Goal: Task Accomplishment & Management: Use online tool/utility

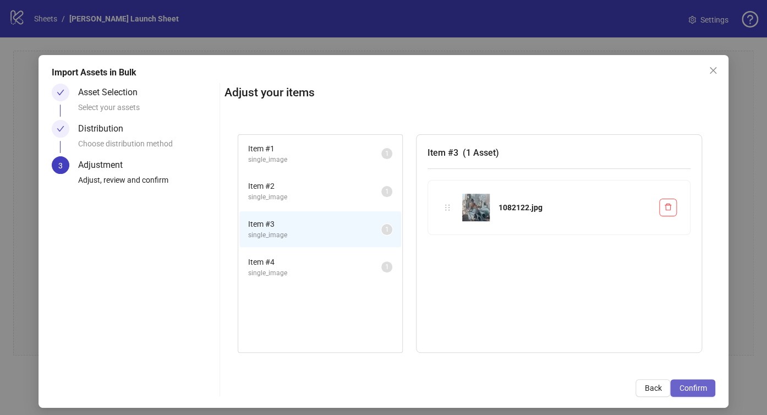
click at [690, 384] on span "Confirm" at bounding box center [693, 388] width 28 height 9
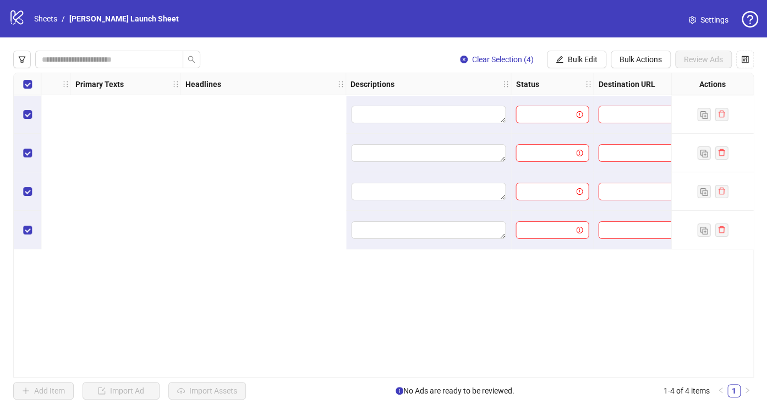
scroll to position [0, 1473]
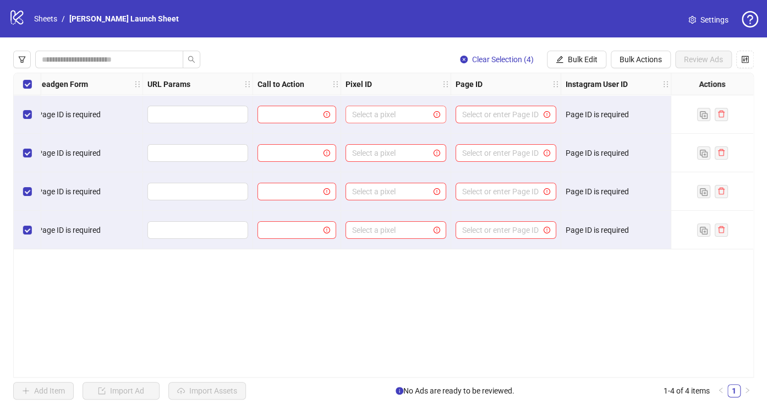
click at [410, 114] on input "search" at bounding box center [391, 114] width 78 height 17
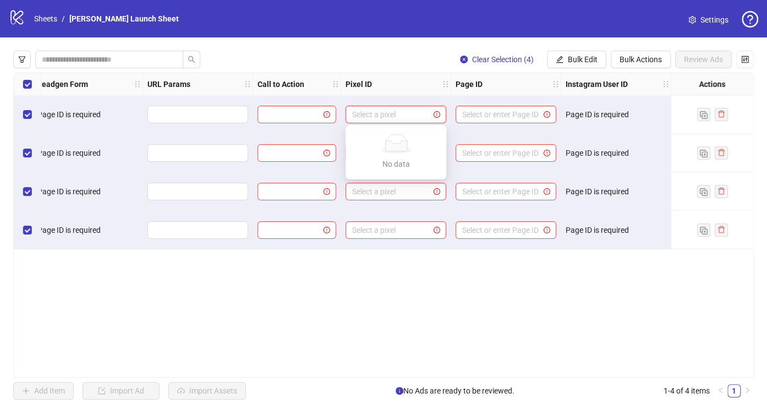
click at [382, 97] on div "Select a pixel" at bounding box center [396, 114] width 110 height 39
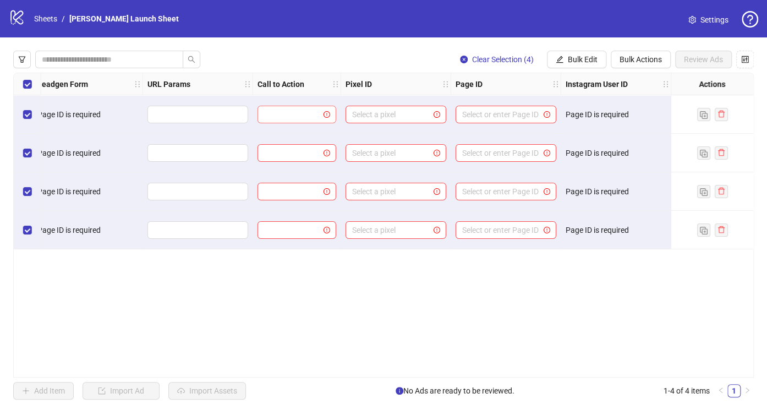
click at [317, 116] on input "search" at bounding box center [292, 114] width 56 height 17
click at [310, 102] on div at bounding box center [297, 114] width 88 height 39
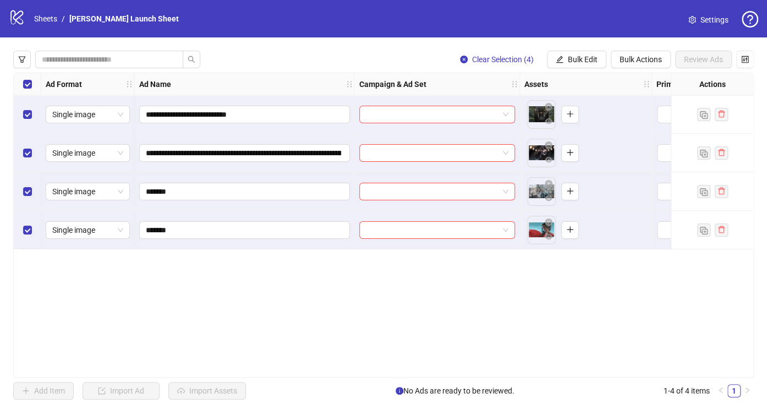
scroll to position [0, 0]
click at [112, 119] on span "Single image" at bounding box center [87, 114] width 71 height 17
click at [85, 115] on span "Single image" at bounding box center [87, 114] width 71 height 17
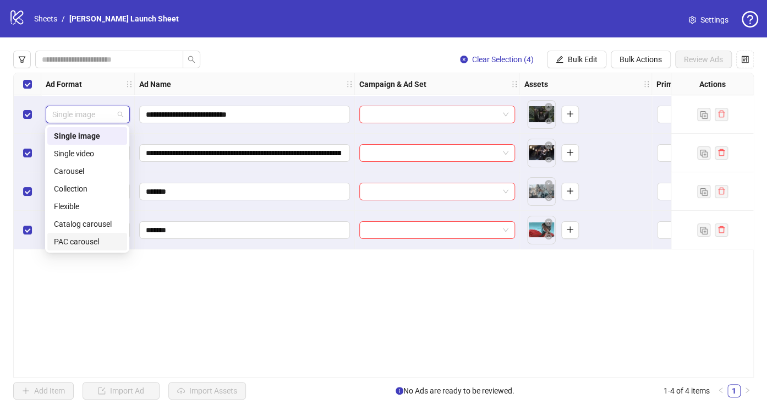
click at [247, 314] on div "**********" at bounding box center [383, 225] width 741 height 305
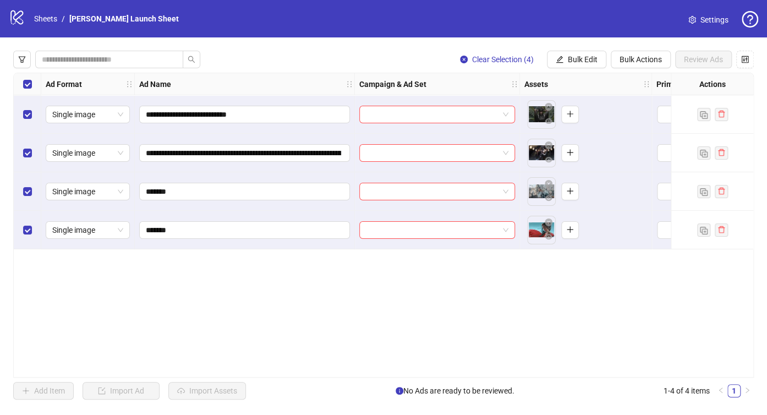
drag, startPoint x: 92, startPoint y: 83, endPoint x: 55, endPoint y: 81, distance: 37.4
click at [55, 81] on div "Ad Format" at bounding box center [88, 84] width 94 height 22
drag, startPoint x: 84, startPoint y: 84, endPoint x: 53, endPoint y: 84, distance: 30.3
click at [53, 84] on div "Ad Format" at bounding box center [88, 84] width 94 height 22
drag, startPoint x: 427, startPoint y: 84, endPoint x: 366, endPoint y: 81, distance: 61.2
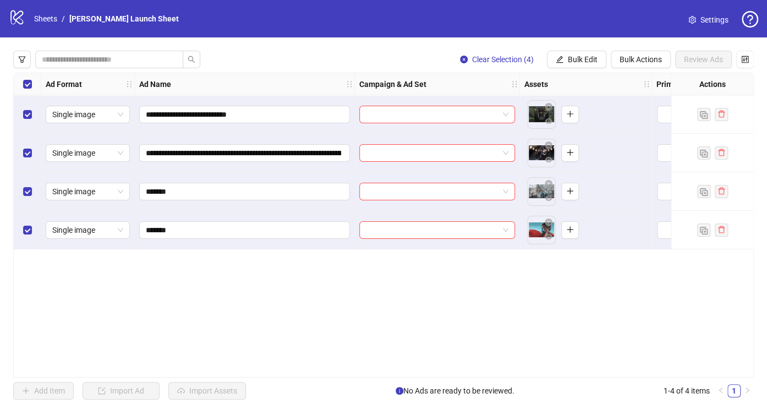
click at [370, 81] on div "Campaign & Ad Set" at bounding box center [437, 84] width 165 height 22
click at [384, 114] on input "search" at bounding box center [432, 114] width 133 height 17
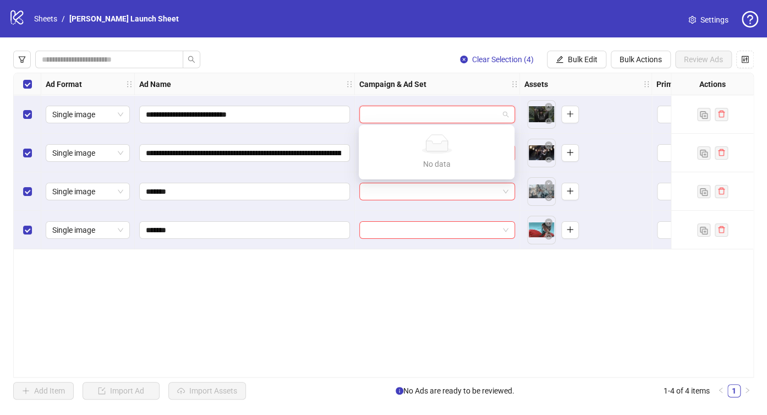
click at [384, 114] on input "search" at bounding box center [432, 114] width 133 height 17
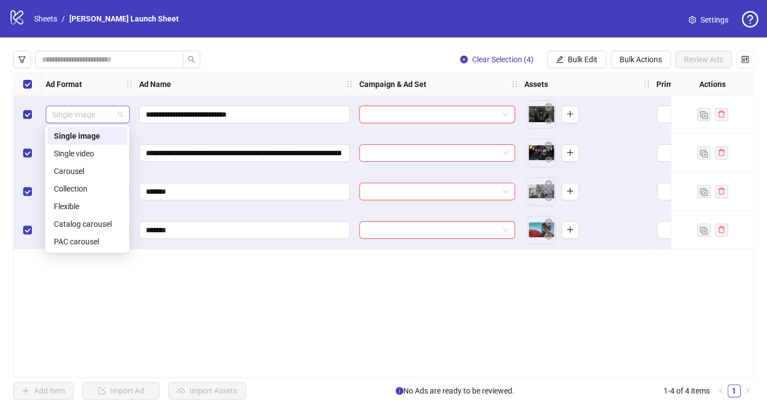
click at [103, 112] on span "Single image" at bounding box center [87, 114] width 71 height 17
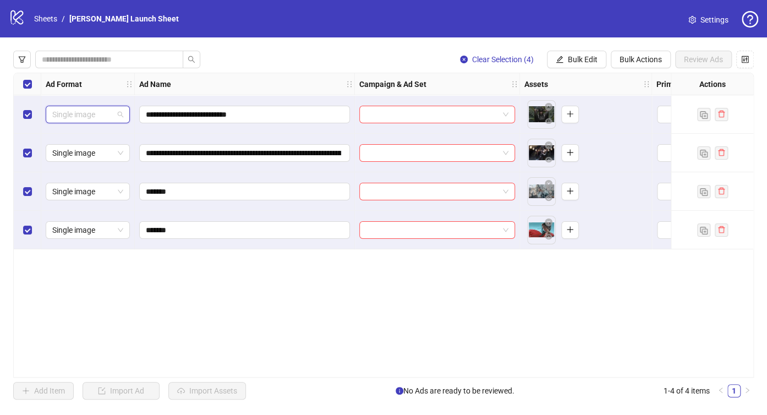
click at [119, 118] on span "Single image" at bounding box center [87, 114] width 71 height 17
click at [111, 119] on span "Single image" at bounding box center [87, 114] width 71 height 17
click at [73, 113] on span "Single image" at bounding box center [87, 114] width 71 height 17
click at [103, 157] on span "Single image" at bounding box center [87, 153] width 71 height 17
click at [112, 161] on div "Single image" at bounding box center [88, 153] width 84 height 18
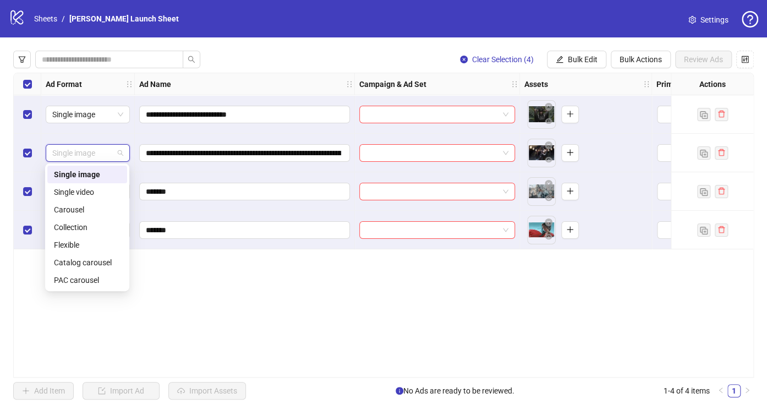
click at [68, 161] on span "Single image" at bounding box center [87, 153] width 71 height 17
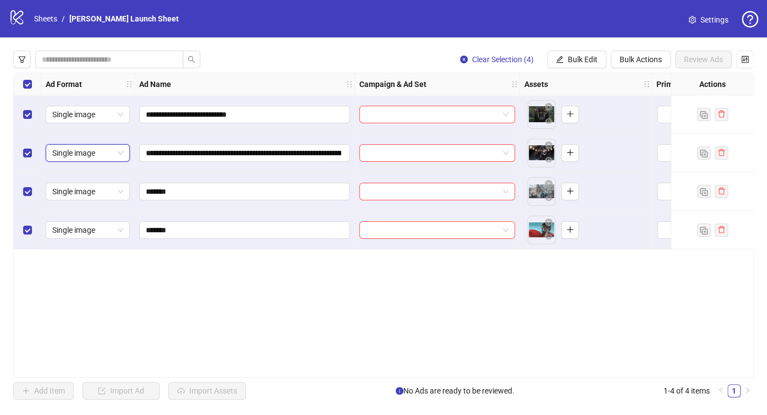
click at [135, 152] on div "**********" at bounding box center [245, 153] width 220 height 39
click at [123, 152] on span "Single image" at bounding box center [87, 153] width 71 height 17
drag, startPoint x: 413, startPoint y: 86, endPoint x: 371, endPoint y: 83, distance: 42.0
click at [371, 83] on div "Campaign & Ad Set" at bounding box center [437, 84] width 165 height 22
click at [429, 113] on input "search" at bounding box center [432, 114] width 133 height 17
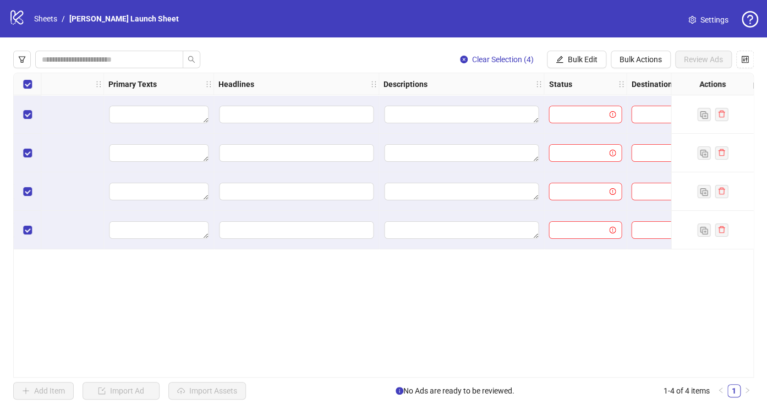
scroll to position [0, 554]
click at [580, 129] on div at bounding box center [579, 114] width 83 height 39
click at [580, 114] on input "search" at bounding box center [574, 114] width 50 height 17
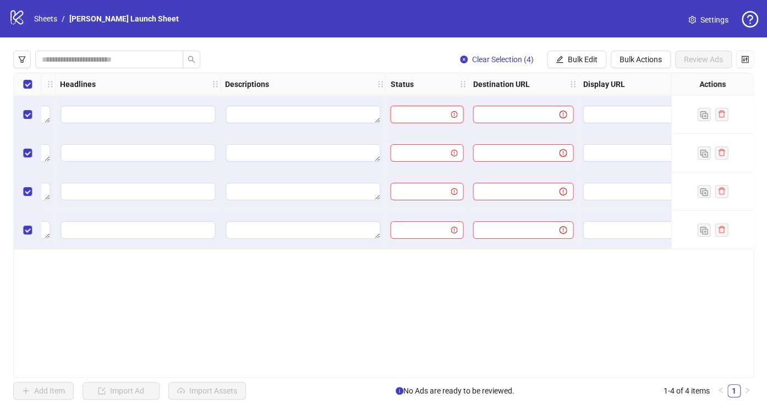
scroll to position [0, 706]
drag, startPoint x: 543, startPoint y: 86, endPoint x: 472, endPoint y: 81, distance: 71.2
click at [472, 81] on div "Destination URL" at bounding box center [524, 84] width 110 height 22
click at [505, 123] on div at bounding box center [524, 114] width 110 height 39
click at [512, 117] on input "text" at bounding box center [512, 114] width 64 height 12
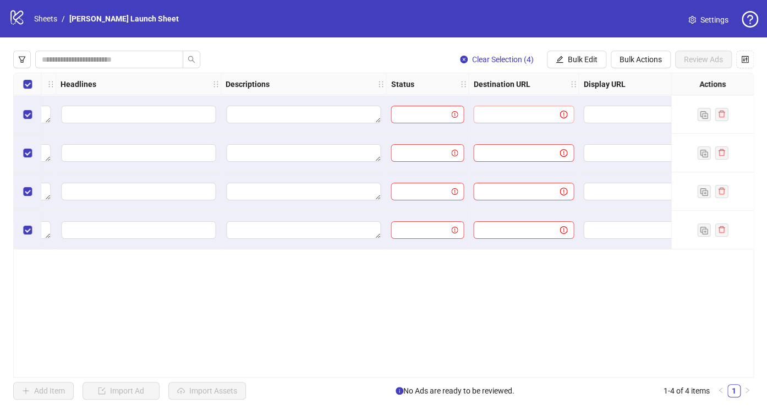
click at [558, 110] on span at bounding box center [557, 114] width 21 height 12
click at [561, 111] on icon "exclamation-circle" at bounding box center [564, 115] width 8 height 8
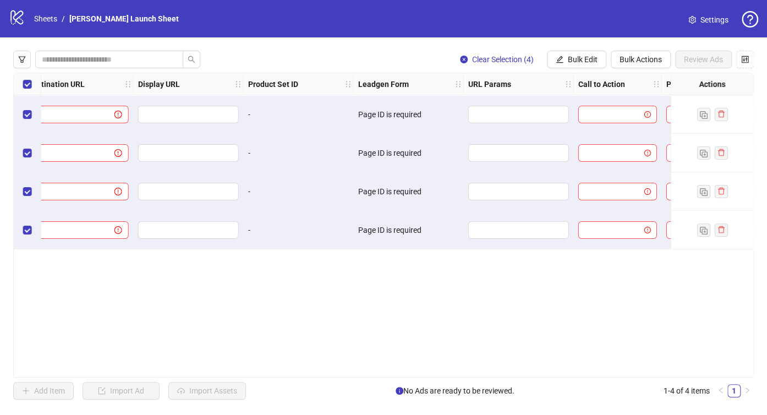
scroll to position [0, 1149]
drag, startPoint x: 193, startPoint y: 88, endPoint x: 156, endPoint y: 87, distance: 36.9
click at [156, 87] on div "Ad Format Ad Name Campaign & Ad Set Assets Primary Texts Headlines Descriptions…" at bounding box center [383, 225] width 741 height 305
drag, startPoint x: 428, startPoint y: 112, endPoint x: 370, endPoint y: 112, distance: 57.8
click at [372, 112] on div "Page ID is required" at bounding box center [411, 114] width 101 height 12
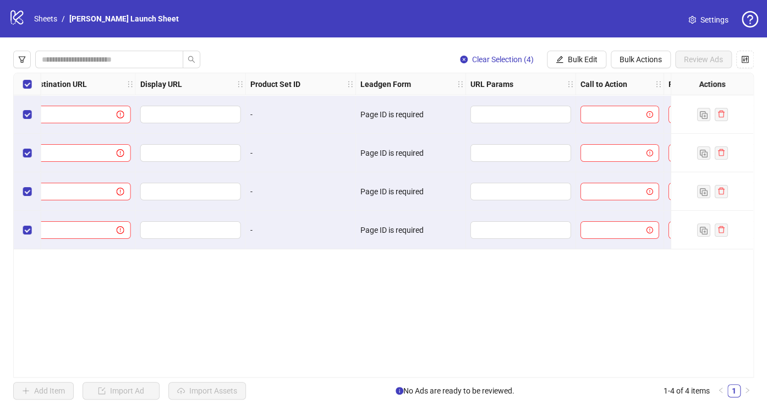
click at [366, 114] on div "Page ID is required" at bounding box center [411, 114] width 101 height 12
click at [272, 113] on div "-" at bounding box center [300, 114] width 101 height 12
click at [368, 87] on strong "Leadgen Form" at bounding box center [386, 84] width 51 height 12
click at [380, 105] on div "Page ID is required" at bounding box center [411, 114] width 110 height 39
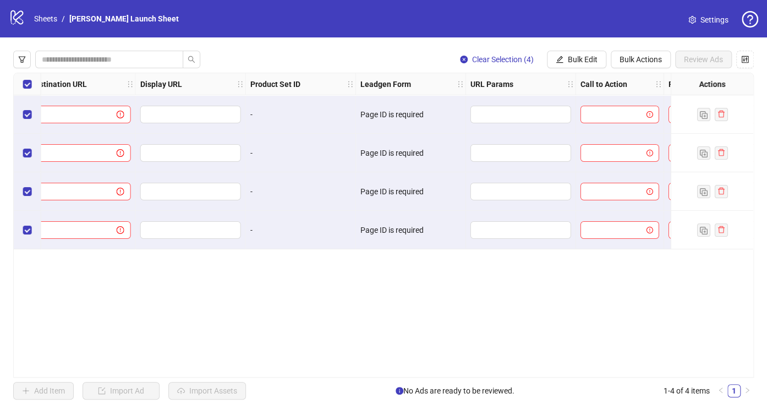
click at [394, 112] on div "Page ID is required" at bounding box center [411, 114] width 101 height 12
drag, startPoint x: 417, startPoint y: 85, endPoint x: 358, endPoint y: 83, distance: 59.5
click at [358, 83] on div "Leadgen Form" at bounding box center [411, 84] width 110 height 22
click at [366, 84] on strong "Leadgen Form" at bounding box center [386, 84] width 51 height 12
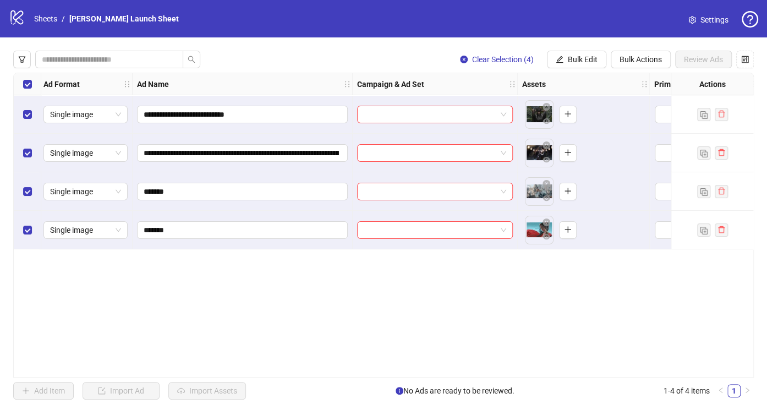
scroll to position [0, 0]
click at [743, 56] on icon "control" at bounding box center [745, 60] width 8 height 8
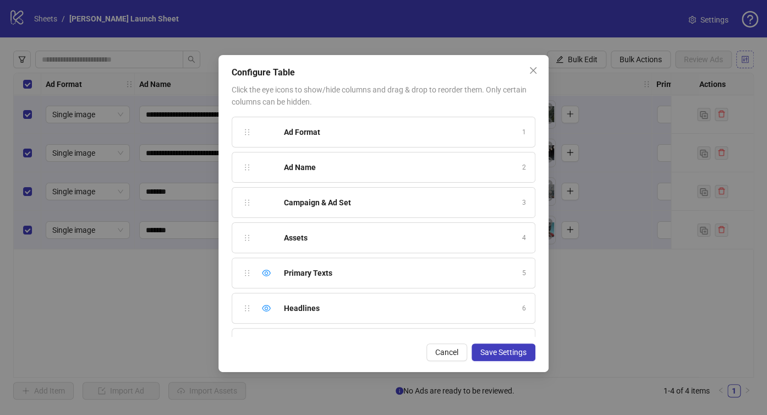
click at [743, 55] on div "Configure Table Click the eye icons to show/hide columns and drag & drop to reo…" at bounding box center [383, 207] width 767 height 415
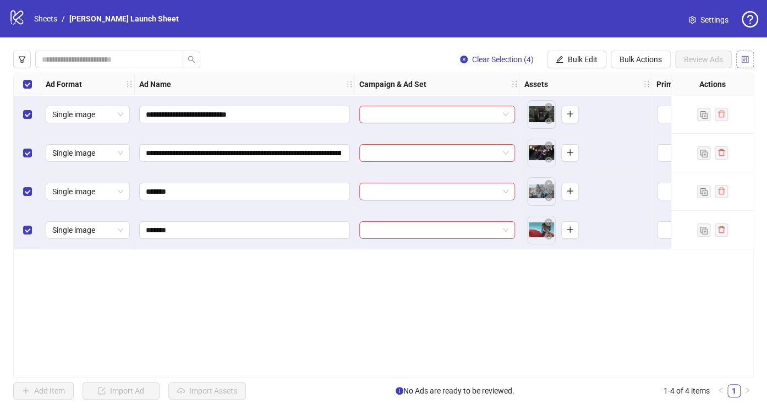
click at [743, 56] on icon "control" at bounding box center [745, 60] width 8 height 8
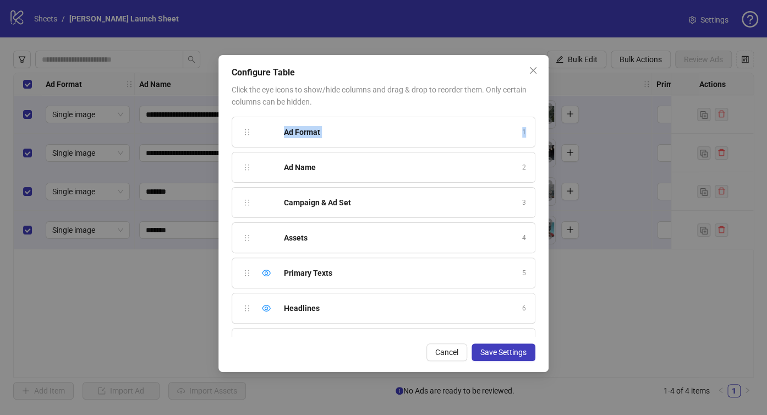
drag, startPoint x: 253, startPoint y: 140, endPoint x: 253, endPoint y: 160, distance: 20.4
click at [363, 137] on div "Ad Format" at bounding box center [400, 132] width 232 height 12
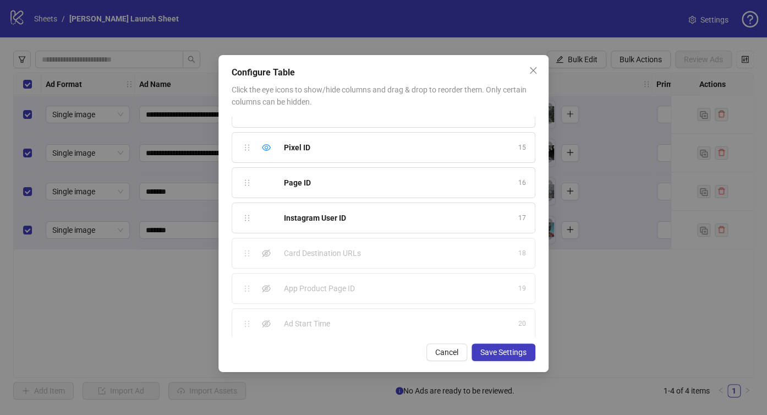
scroll to position [515, 0]
click at [261, 211] on div "Show column" at bounding box center [266, 215] width 13 height 13
click at [268, 211] on icon "eye" at bounding box center [266, 215] width 9 height 9
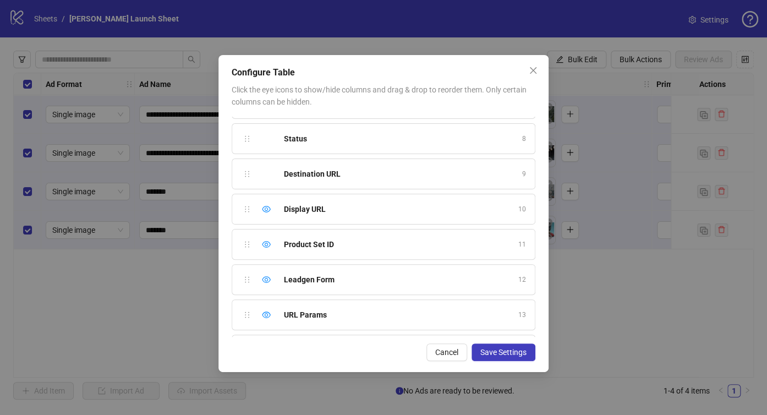
scroll to position [0, 0]
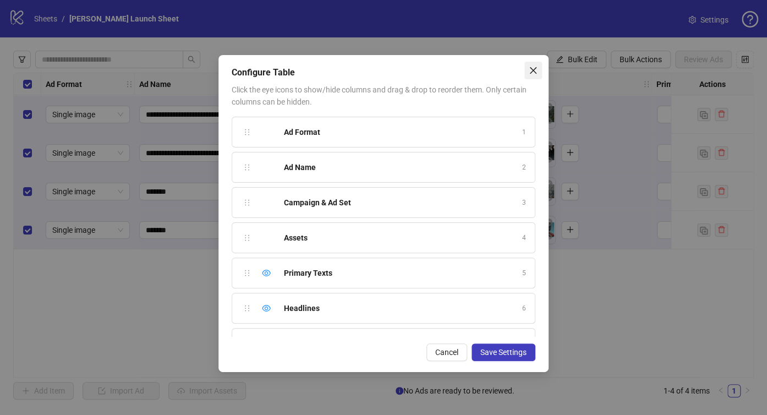
click at [527, 73] on span "Close" at bounding box center [534, 70] width 18 height 9
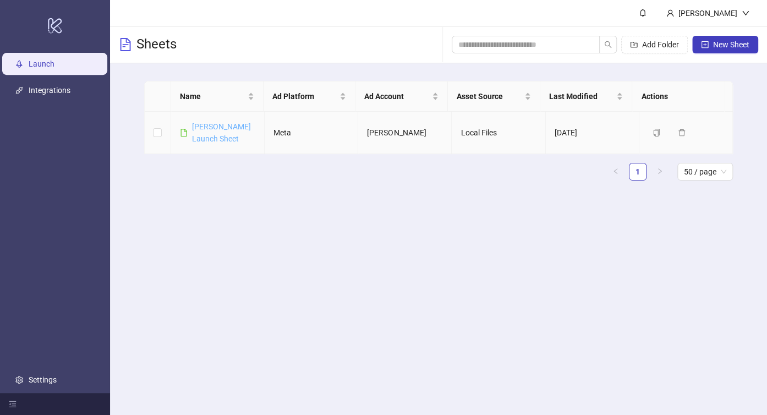
click at [225, 129] on link "[PERSON_NAME] Launch Sheet" at bounding box center [221, 132] width 59 height 21
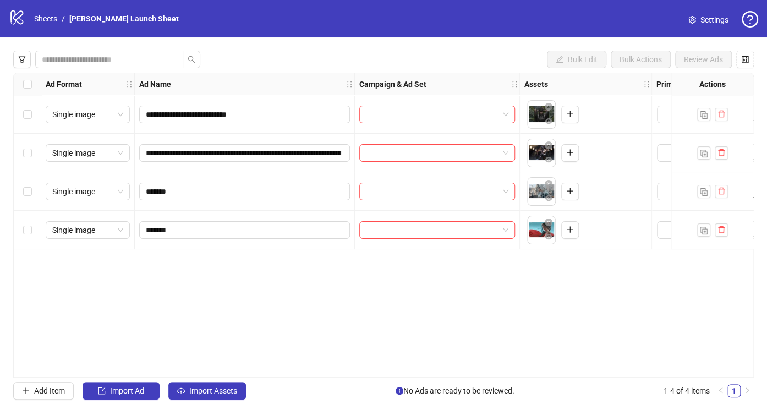
click at [20, 84] on div "Select all rows" at bounding box center [28, 84] width 28 height 22
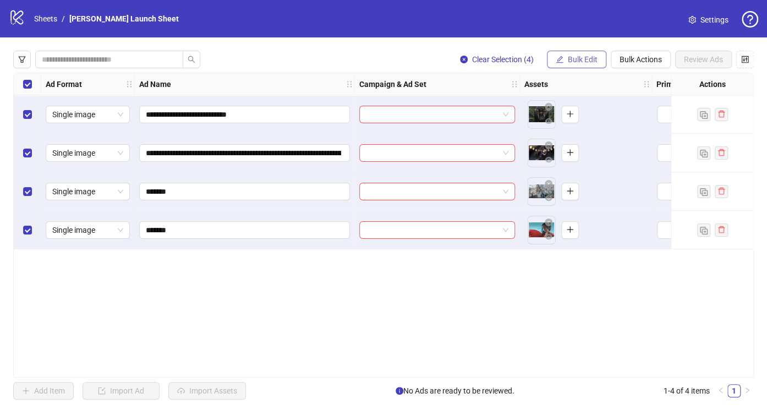
click at [599, 53] on button "Bulk Edit" at bounding box center [576, 60] width 59 height 18
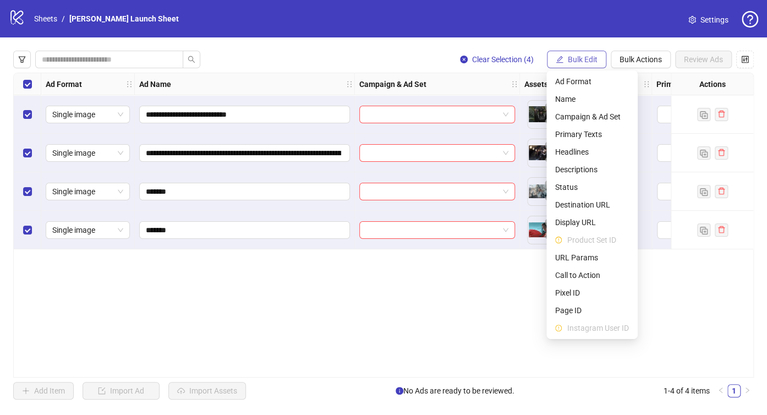
click at [599, 53] on button "Bulk Edit" at bounding box center [576, 60] width 59 height 18
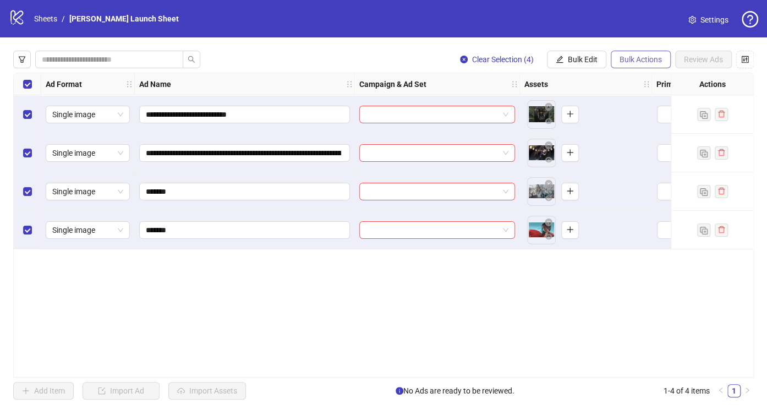
click at [626, 61] on span "Bulk Actions" at bounding box center [641, 59] width 42 height 9
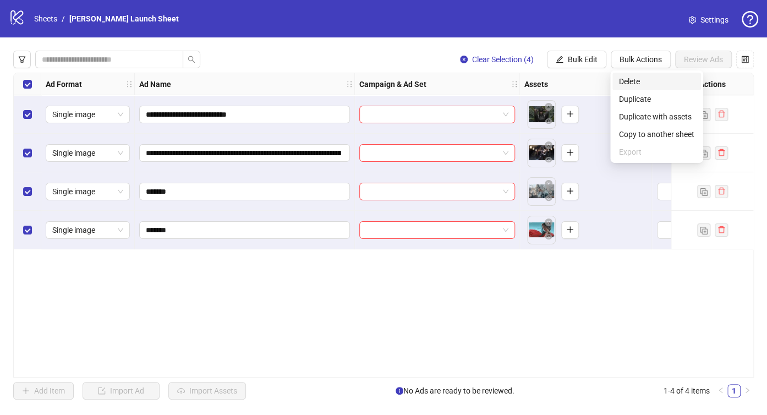
click at [634, 79] on span "Delete" at bounding box center [656, 81] width 75 height 12
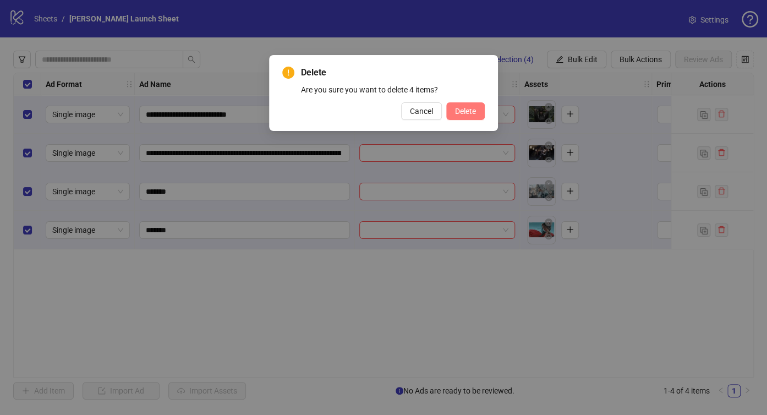
click at [471, 107] on span "Delete" at bounding box center [465, 111] width 21 height 9
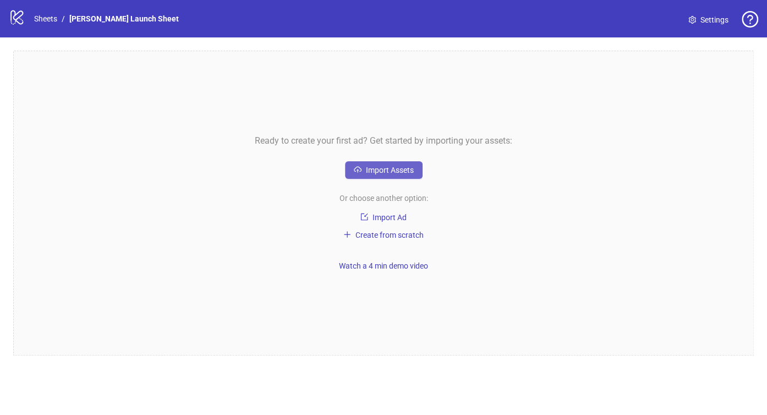
click at [392, 168] on span "Import Assets" at bounding box center [390, 170] width 48 height 9
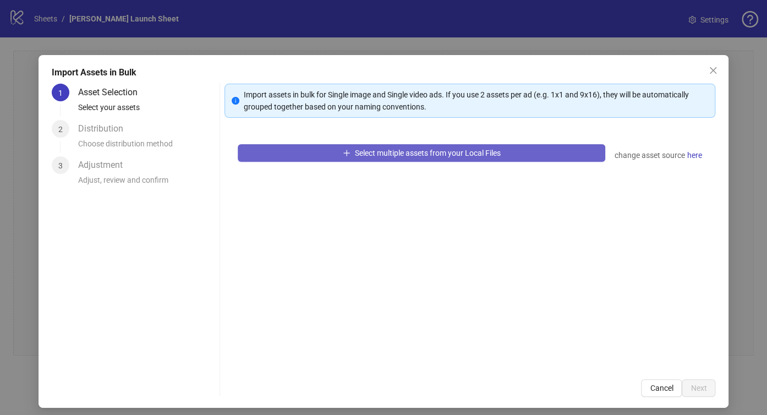
click at [494, 155] on span "Select multiple assets from your Local Files" at bounding box center [428, 153] width 146 height 9
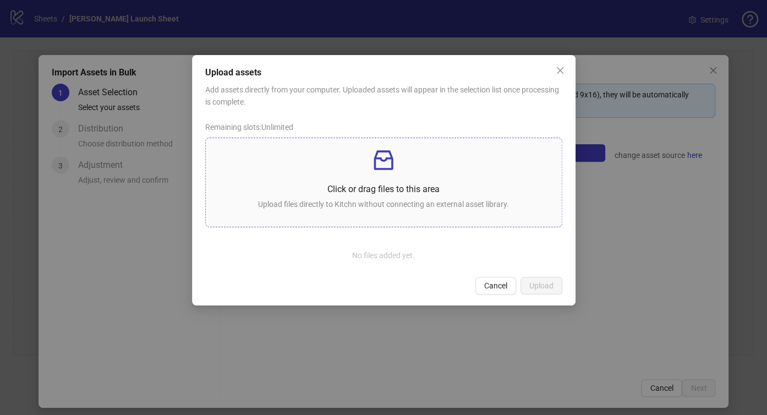
click at [357, 174] on div "Click or drag files to this area Upload files directly to Kitchn without connec…" at bounding box center [384, 182] width 339 height 71
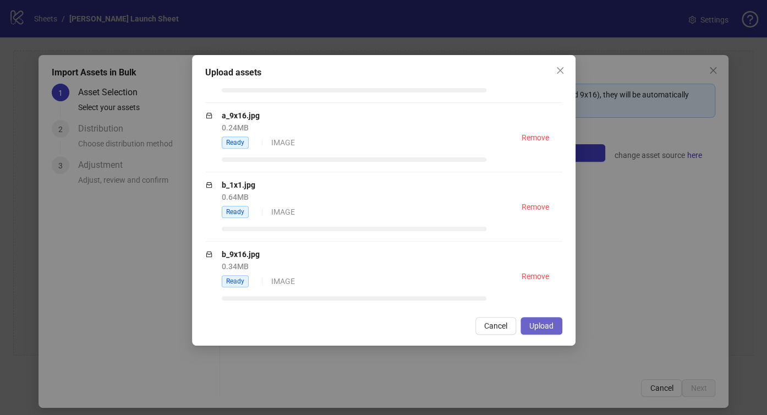
click at [546, 321] on span "Upload" at bounding box center [542, 325] width 24 height 9
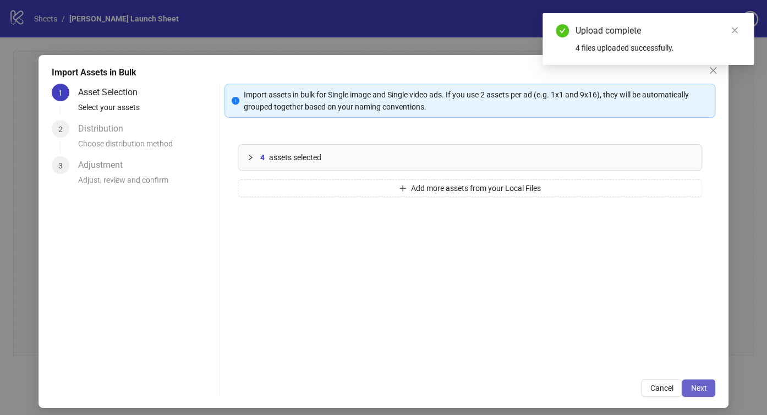
click at [695, 385] on span "Next" at bounding box center [699, 388] width 16 height 9
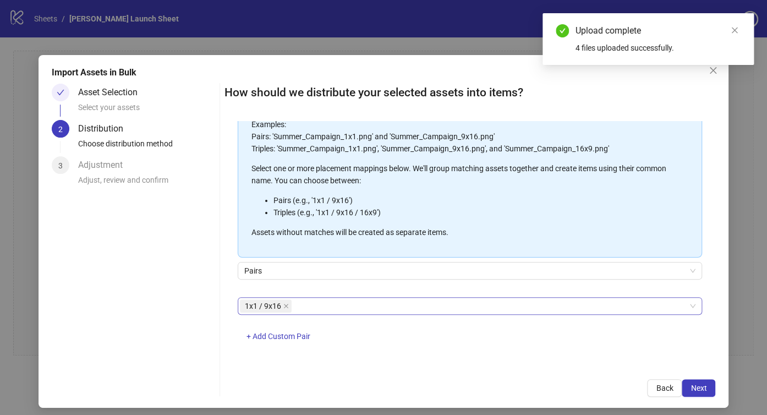
scroll to position [90, 0]
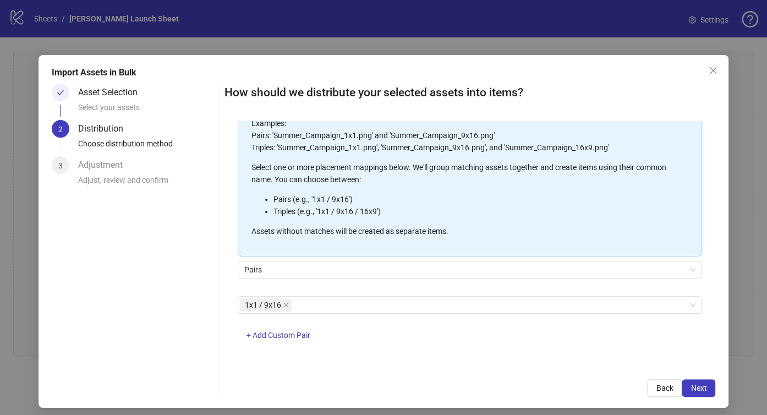
click at [689, 378] on div "How should we distribute your selected assets into items? One asset per item Gr…" at bounding box center [470, 240] width 491 height 313
click at [691, 384] on span "Next" at bounding box center [699, 388] width 16 height 9
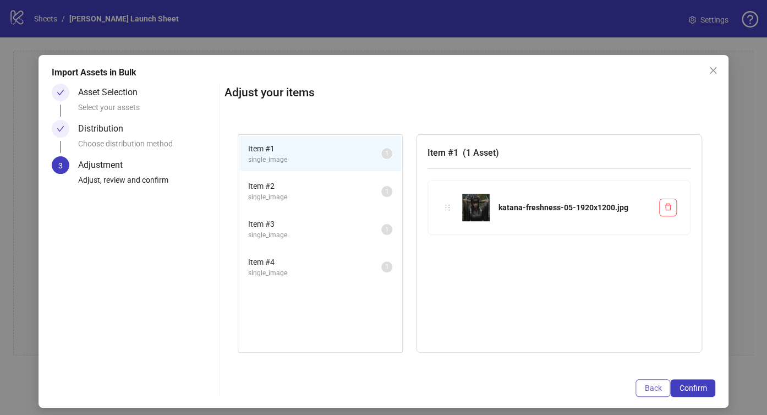
click at [647, 388] on span "Back" at bounding box center [653, 388] width 17 height 9
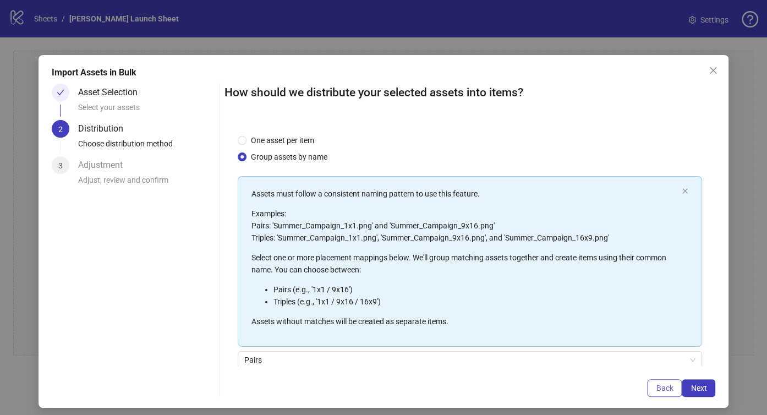
click at [656, 388] on span "Back" at bounding box center [664, 388] width 17 height 9
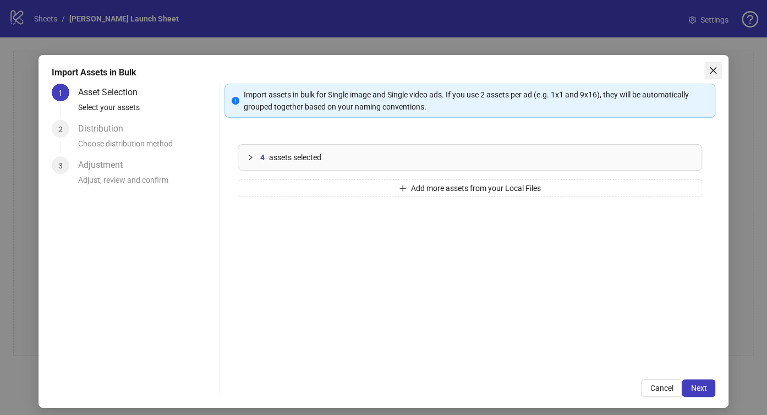
click at [709, 74] on icon "close" at bounding box center [713, 70] width 9 height 9
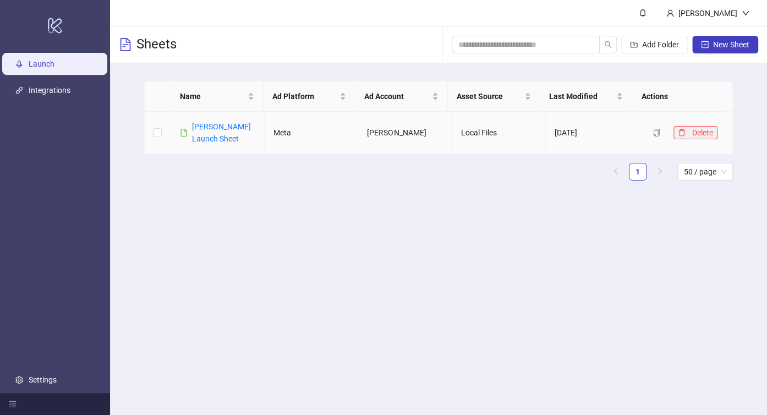
click at [692, 131] on span "Delete" at bounding box center [702, 132] width 21 height 9
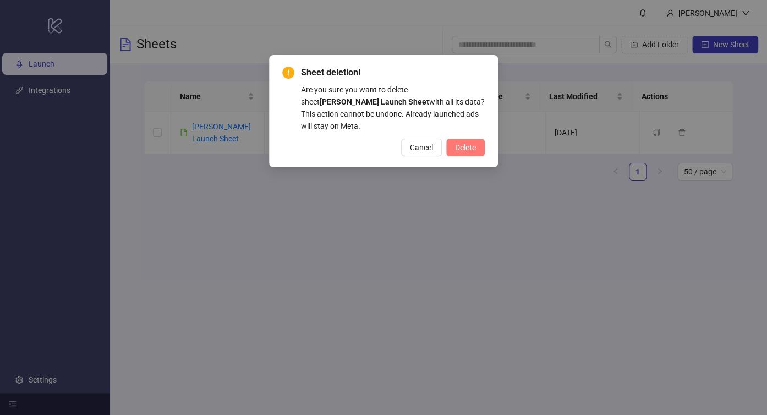
click at [465, 143] on span "Delete" at bounding box center [465, 147] width 21 height 9
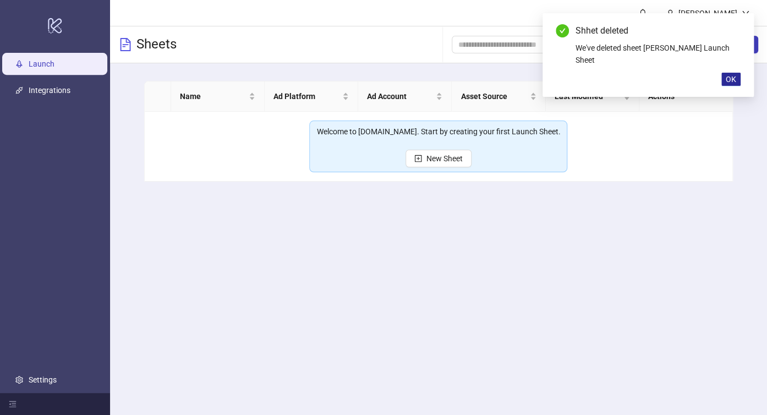
click at [730, 75] on span "OK" at bounding box center [731, 79] width 10 height 9
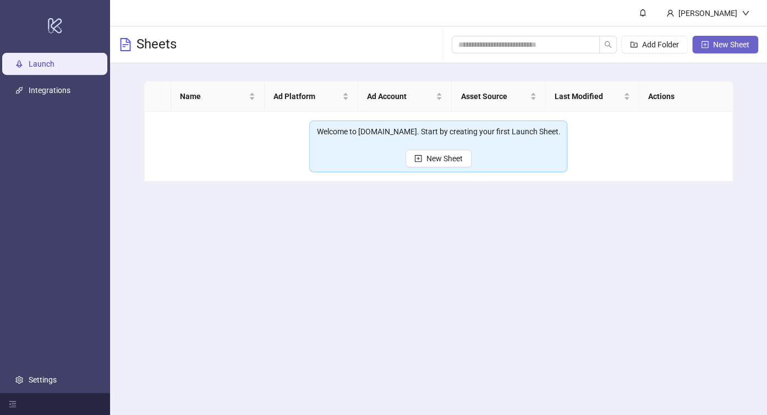
click at [737, 49] on button "New Sheet" at bounding box center [725, 45] width 66 height 18
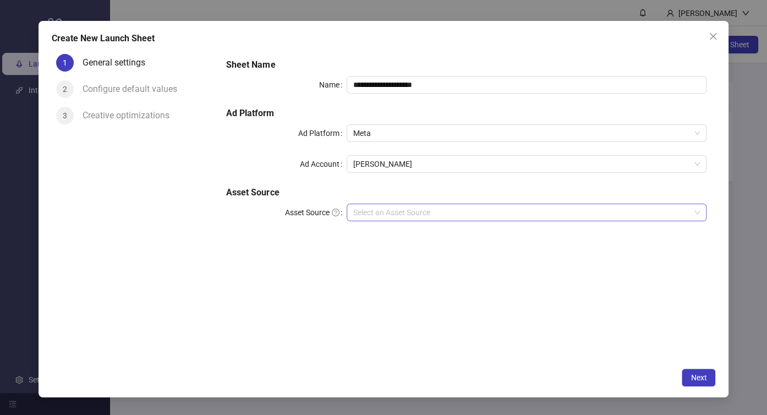
click at [443, 209] on input "Asset Source" at bounding box center [521, 212] width 337 height 17
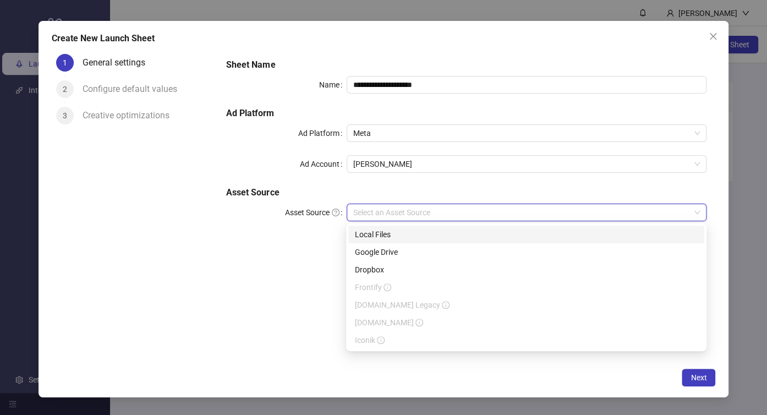
click at [418, 236] on div "Local Files" at bounding box center [526, 234] width 343 height 12
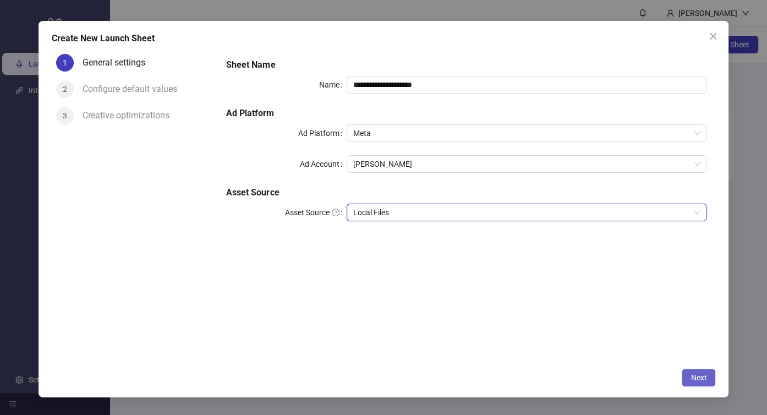
click at [689, 375] on button "Next" at bounding box center [699, 378] width 34 height 18
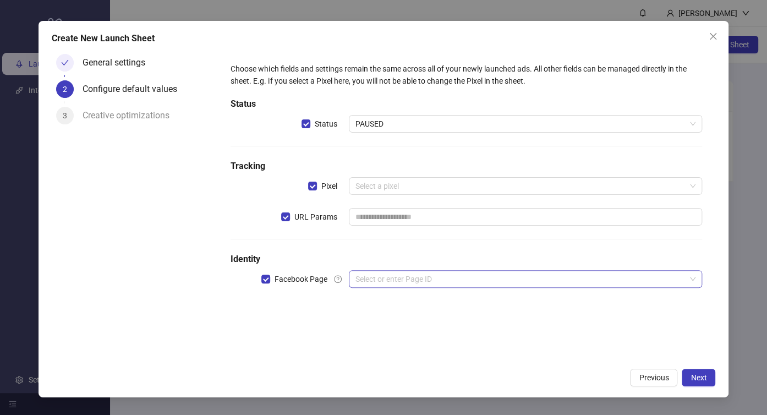
click at [429, 272] on input "search" at bounding box center [521, 279] width 331 height 17
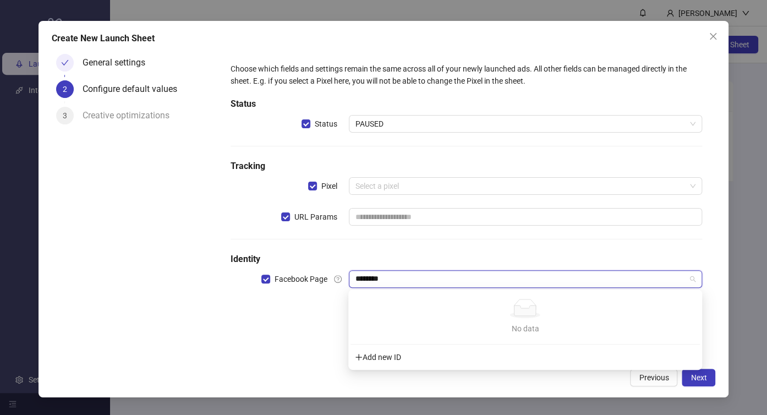
type input "********"
click at [475, 254] on h5 "Identity" at bounding box center [467, 259] width 472 height 13
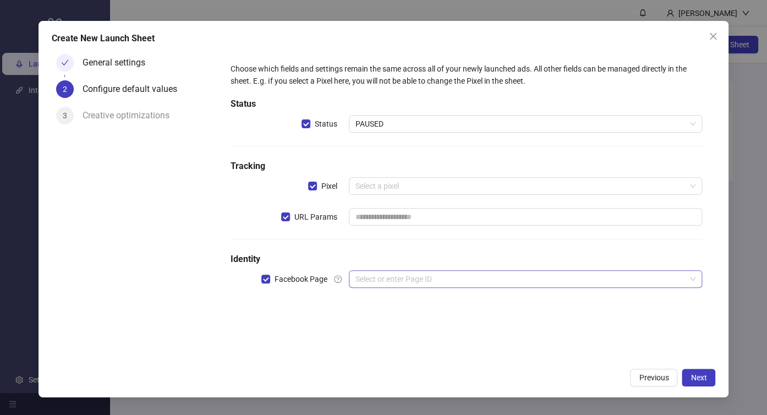
click at [471, 276] on input "search" at bounding box center [521, 279] width 331 height 17
click at [487, 321] on div "No data No data" at bounding box center [526, 317] width 328 height 36
click at [402, 189] on input "search" at bounding box center [521, 186] width 331 height 17
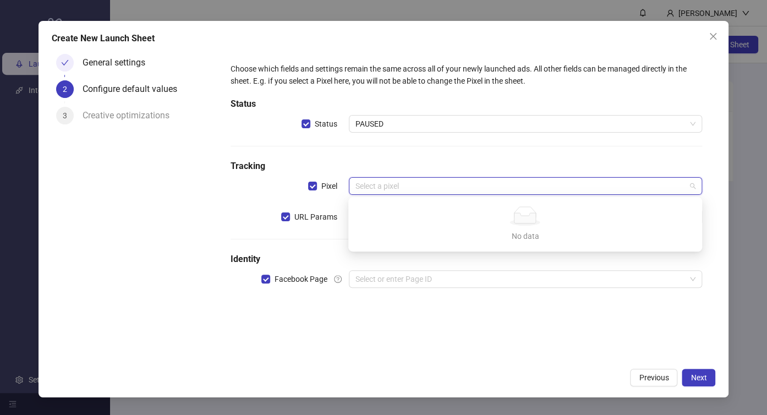
click at [310, 249] on div "Choose which fields and settings remain the same across all of your newly launc…" at bounding box center [466, 181] width 481 height 247
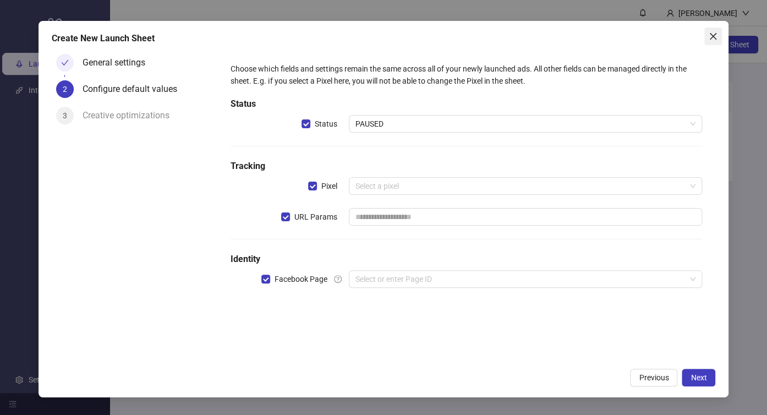
click at [709, 35] on icon "close" at bounding box center [713, 36] width 9 height 9
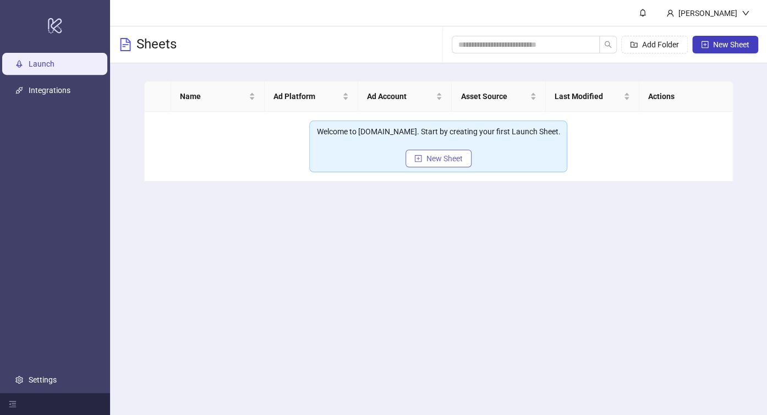
click at [450, 158] on span "New Sheet" at bounding box center [445, 158] width 36 height 9
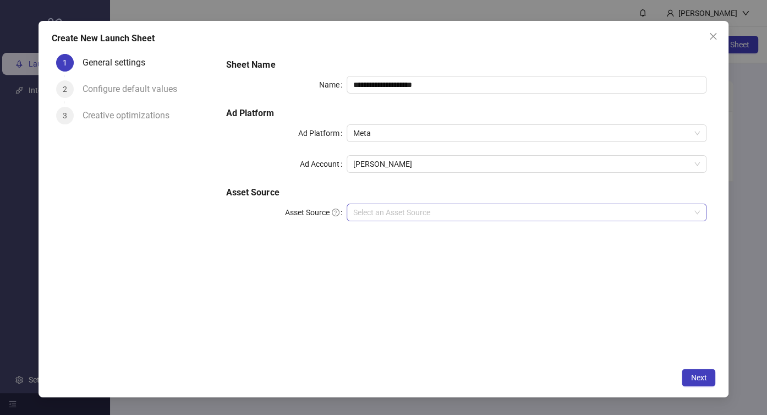
click at [484, 204] on div "Select an Asset Source" at bounding box center [527, 213] width 361 height 18
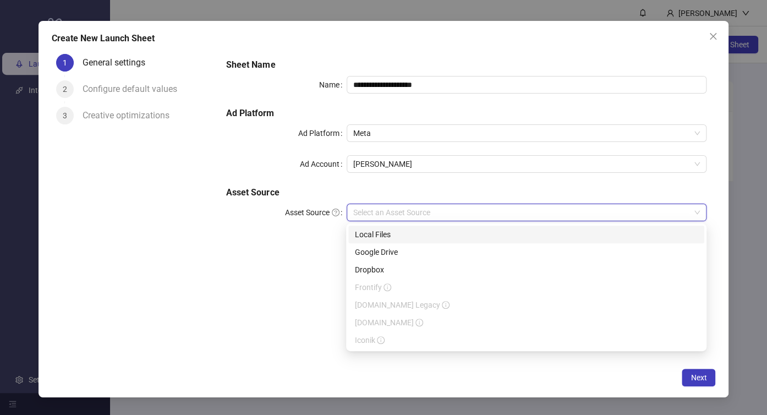
click at [439, 235] on div "Local Files" at bounding box center [526, 234] width 343 height 12
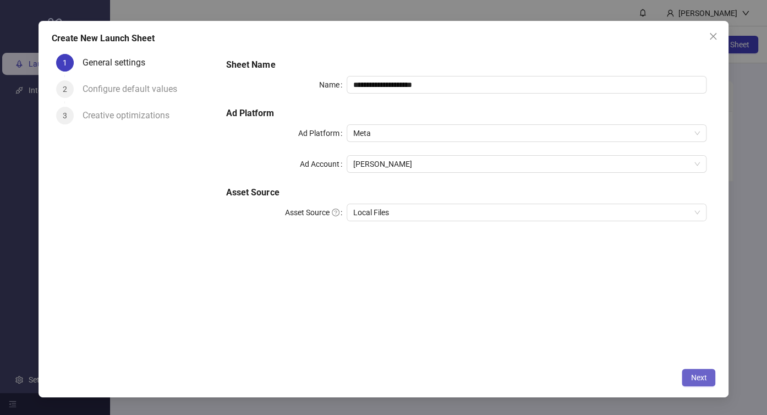
click at [702, 377] on span "Next" at bounding box center [699, 377] width 16 height 9
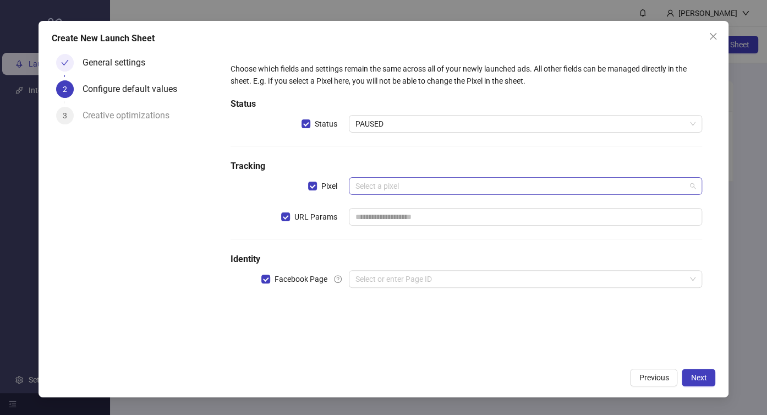
click at [436, 190] on input "search" at bounding box center [521, 186] width 331 height 17
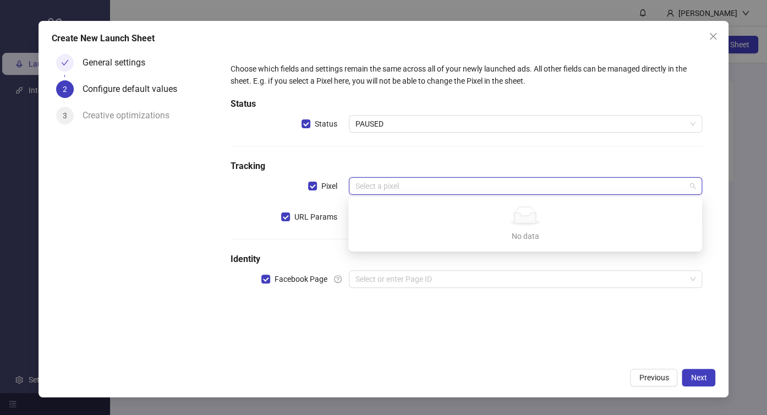
click at [448, 268] on div "Choose which fields and settings remain the same across all of your newly launc…" at bounding box center [466, 181] width 481 height 247
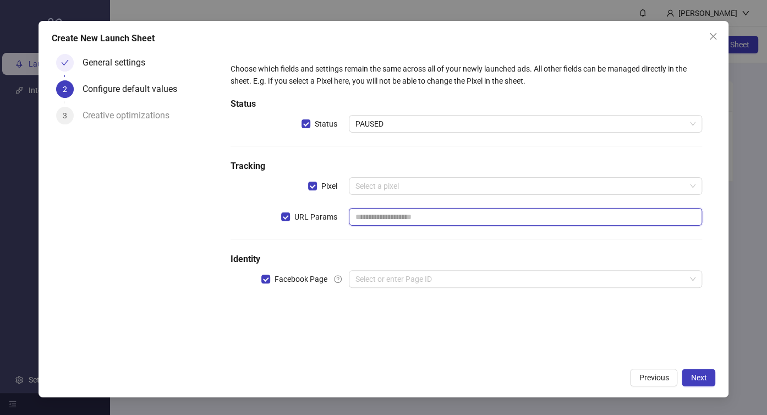
click at [423, 217] on input "text" at bounding box center [526, 217] width 354 height 18
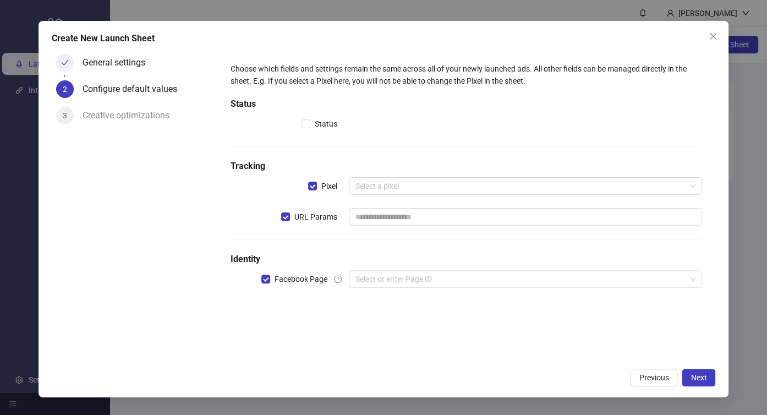
click at [314, 177] on label "Pixel" at bounding box center [328, 186] width 41 height 18
click at [275, 221] on div "URL Params" at bounding box center [290, 217] width 118 height 18
click at [709, 367] on div "Create New Launch Sheet General settings 2 Configure default values 3 Creative …" at bounding box center [384, 209] width 691 height 377
click at [708, 372] on button "Next" at bounding box center [699, 378] width 34 height 18
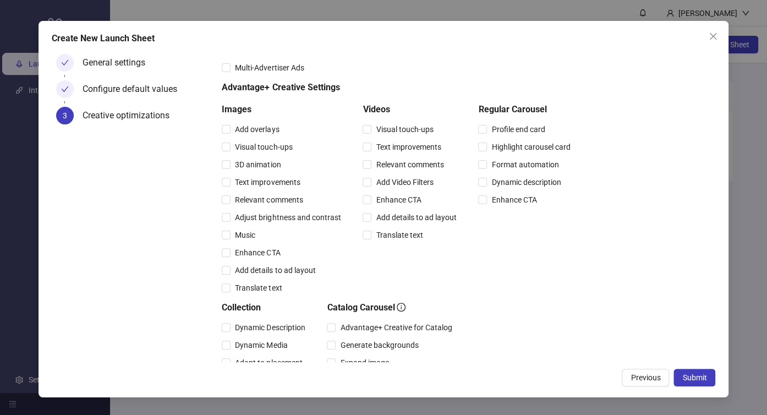
scroll to position [261, 0]
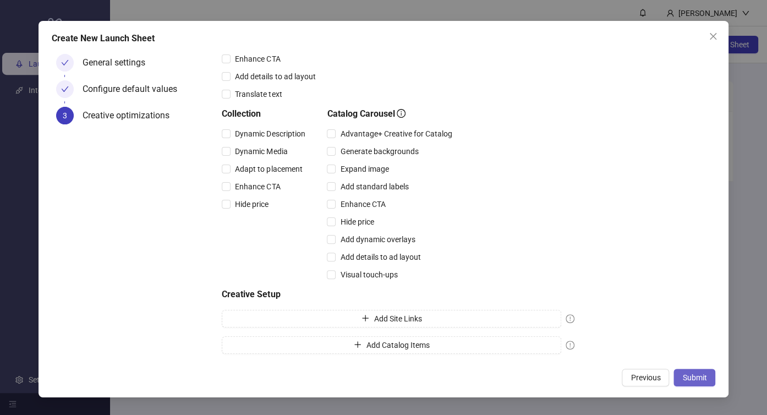
click at [686, 373] on span "Submit" at bounding box center [695, 377] width 24 height 9
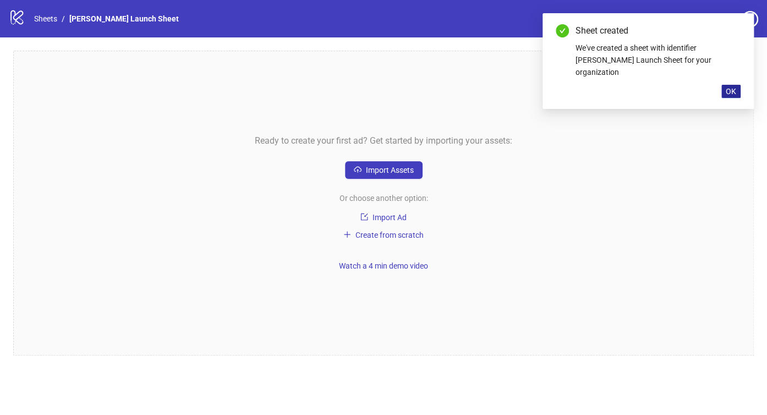
click at [731, 87] on span "OK" at bounding box center [731, 91] width 10 height 9
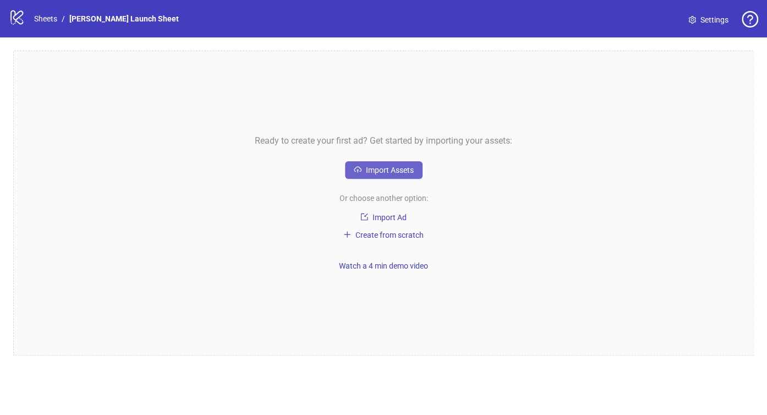
click at [407, 174] on span "Import Assets" at bounding box center [390, 170] width 48 height 9
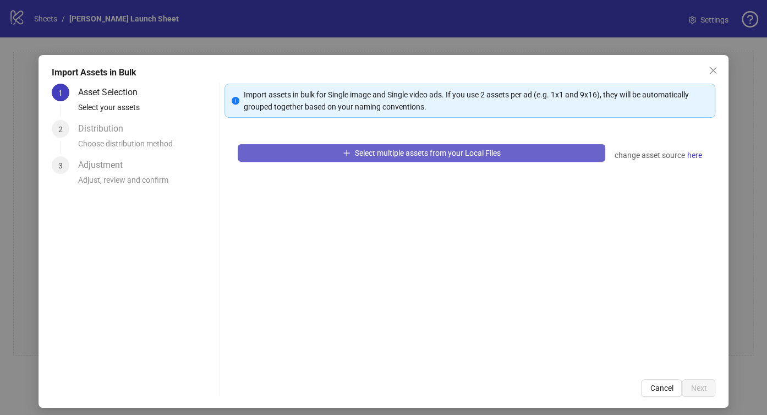
click at [360, 156] on span "Select multiple assets from your Local Files" at bounding box center [428, 153] width 146 height 9
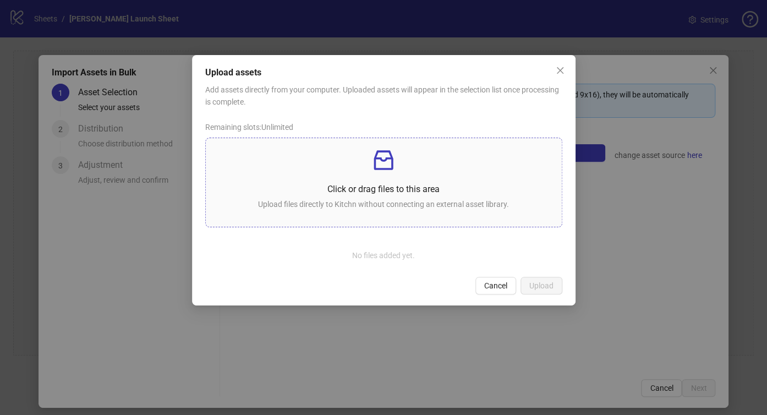
click at [433, 201] on p "Upload files directly to Kitchn without connecting an external asset library." at bounding box center [384, 204] width 339 height 12
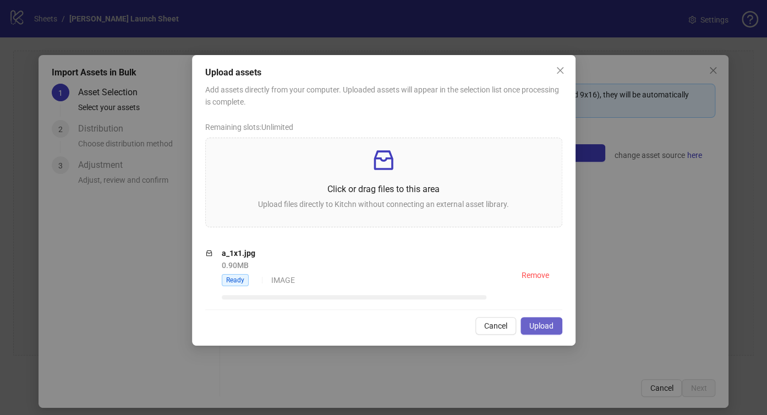
click at [542, 325] on span "Upload" at bounding box center [542, 325] width 24 height 9
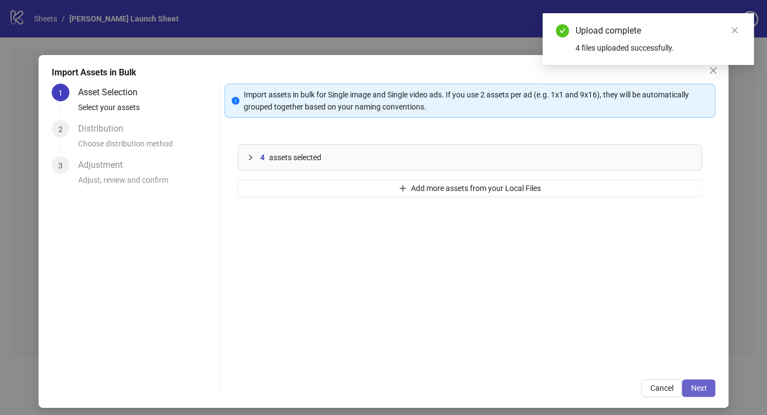
click at [695, 390] on span "Next" at bounding box center [699, 388] width 16 height 9
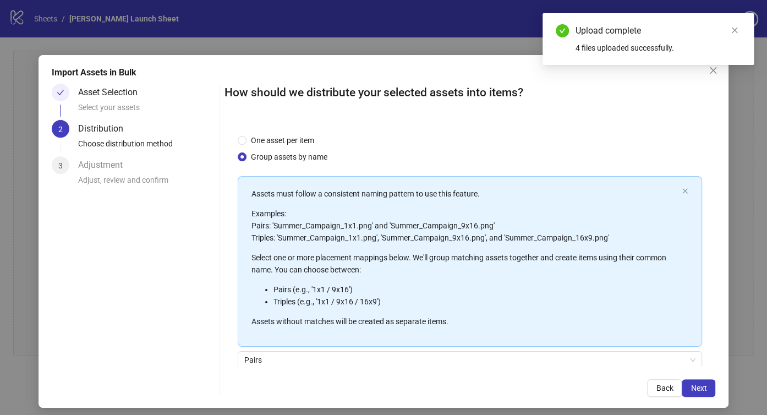
click at [695, 390] on span "Next" at bounding box center [699, 388] width 16 height 9
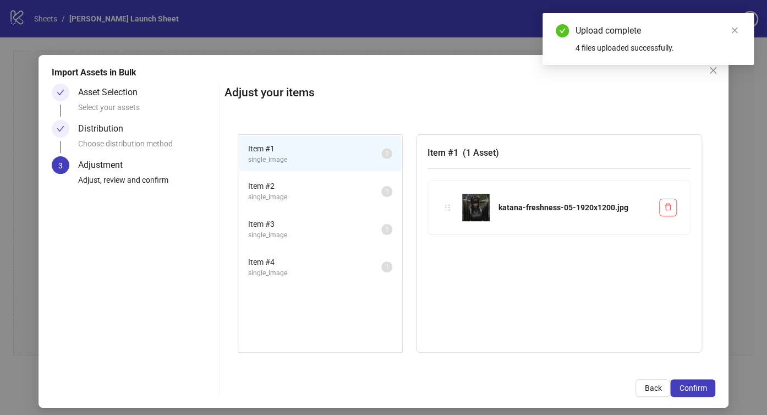
click at [695, 390] on span "Confirm" at bounding box center [693, 388] width 28 height 9
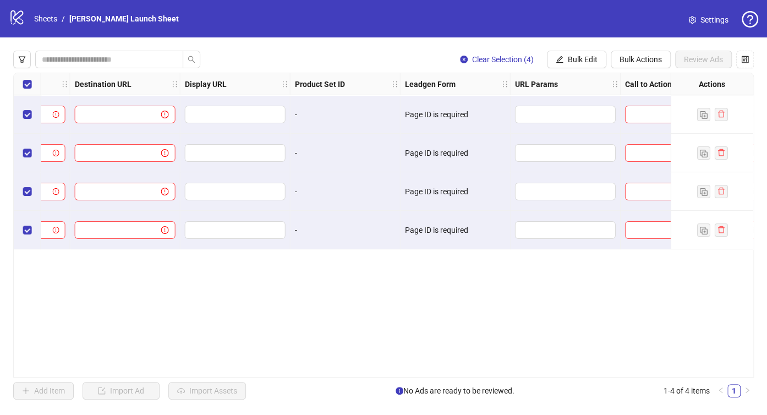
scroll to position [0, 1105]
drag, startPoint x: 564, startPoint y: 84, endPoint x: 526, endPoint y: 73, distance: 39.4
click at [526, 73] on div "URL Params" at bounding box center [565, 84] width 110 height 22
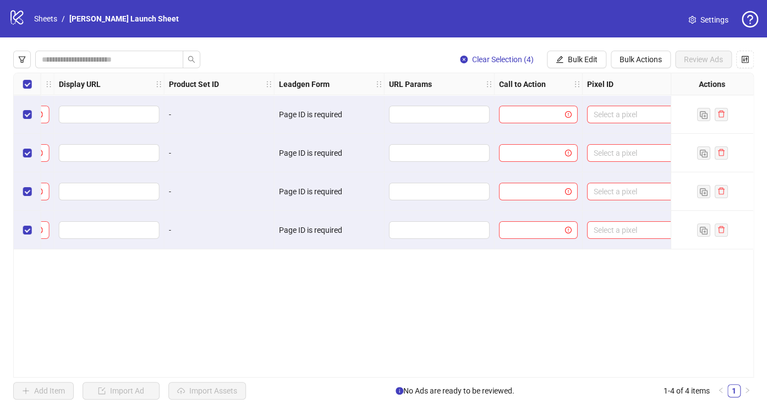
scroll to position [0, 1231]
click at [539, 104] on div at bounding box center [539, 114] width 88 height 39
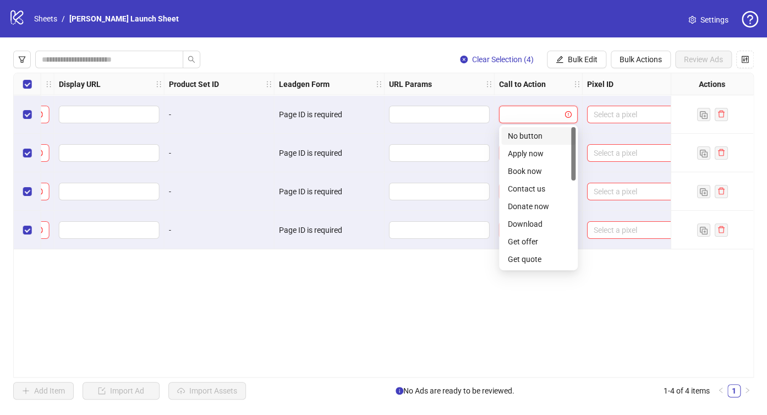
click at [548, 112] on input "search" at bounding box center [534, 114] width 56 height 17
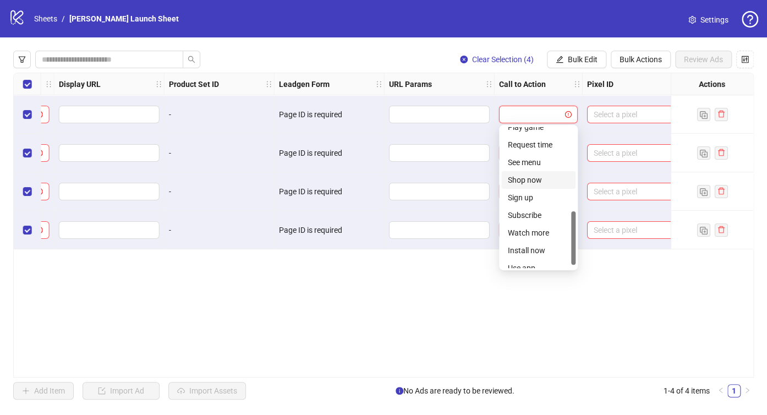
scroll to position [0, 0]
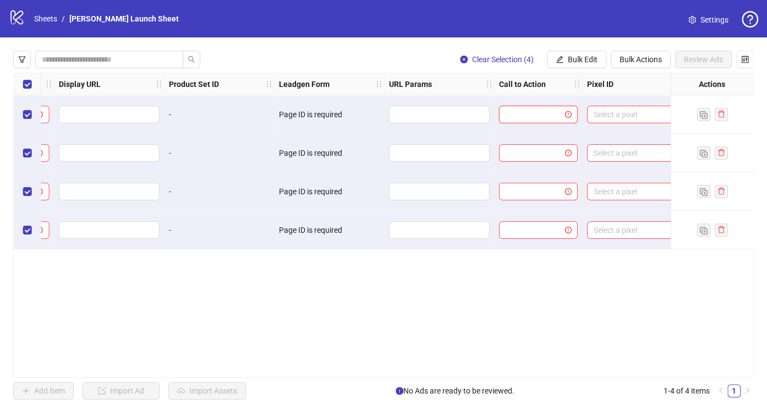
click at [548, 112] on input "search" at bounding box center [534, 114] width 56 height 17
click at [553, 113] on input "search" at bounding box center [534, 114] width 56 height 17
click at [539, 111] on input "search" at bounding box center [534, 114] width 56 height 17
click at [520, 108] on input "search" at bounding box center [534, 114] width 56 height 17
click at [531, 121] on input "search" at bounding box center [534, 114] width 56 height 17
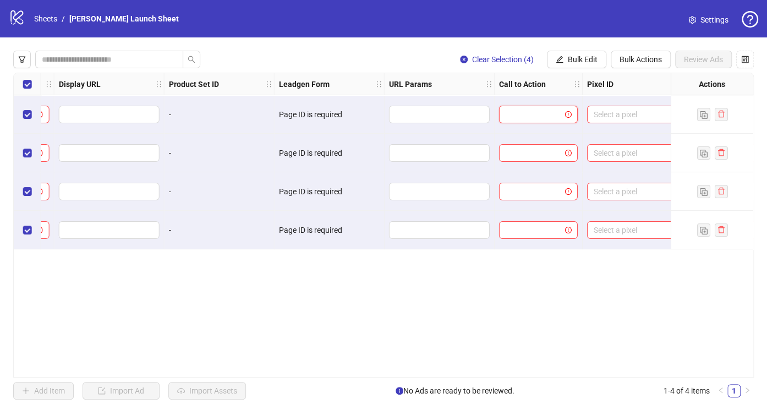
click at [534, 119] on div at bounding box center [539, 114] width 88 height 39
click at [533, 114] on input "search" at bounding box center [534, 114] width 56 height 17
click at [526, 118] on input "search" at bounding box center [534, 114] width 56 height 17
click at [546, 121] on input "search" at bounding box center [534, 114] width 56 height 17
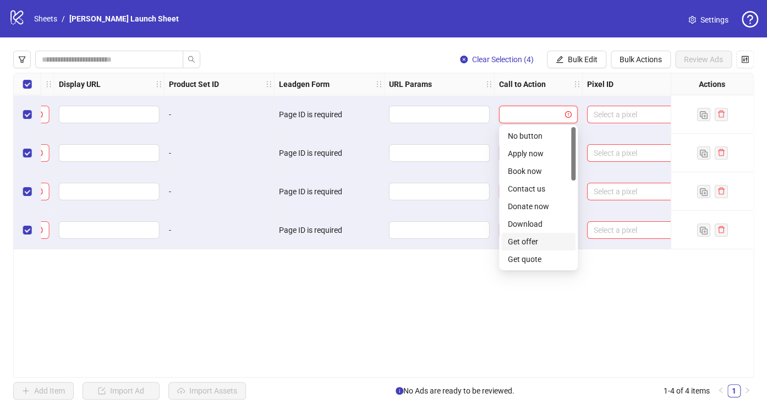
scroll to position [55, 0]
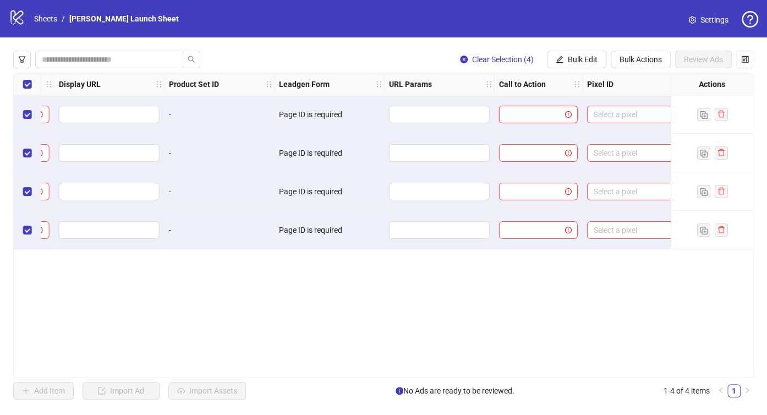
click at [516, 111] on input "search" at bounding box center [534, 114] width 56 height 17
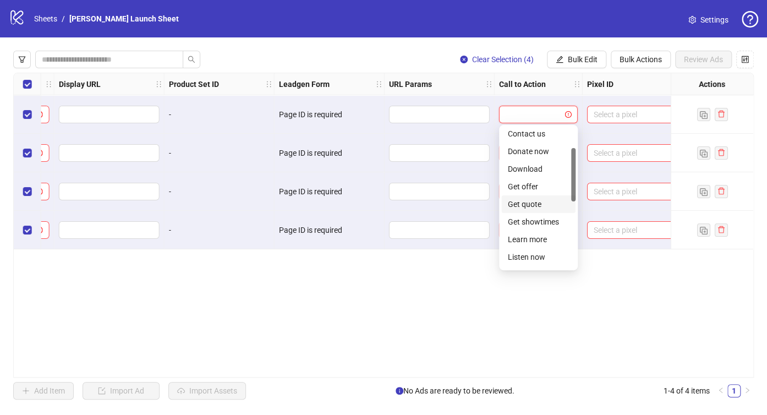
click at [525, 122] on div at bounding box center [538, 115] width 79 height 18
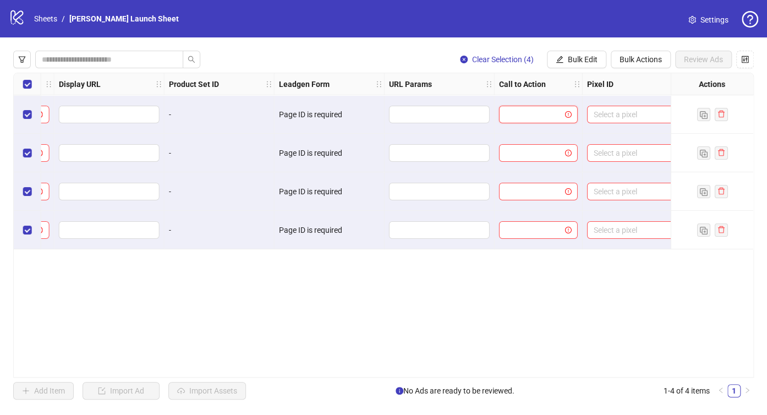
click at [541, 122] on div at bounding box center [538, 115] width 79 height 18
click at [537, 103] on div at bounding box center [539, 114] width 88 height 39
click at [537, 108] on input "search" at bounding box center [534, 114] width 56 height 17
click at [536, 123] on div at bounding box center [539, 114] width 88 height 39
click at [537, 114] on input "search" at bounding box center [534, 114] width 56 height 17
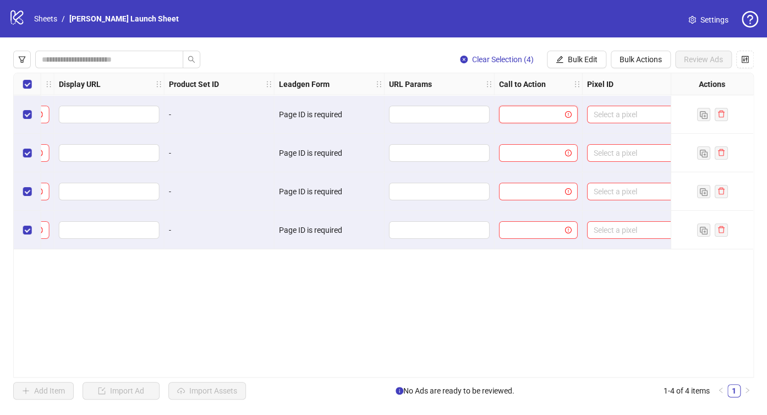
click at [510, 110] on input "search" at bounding box center [534, 114] width 56 height 17
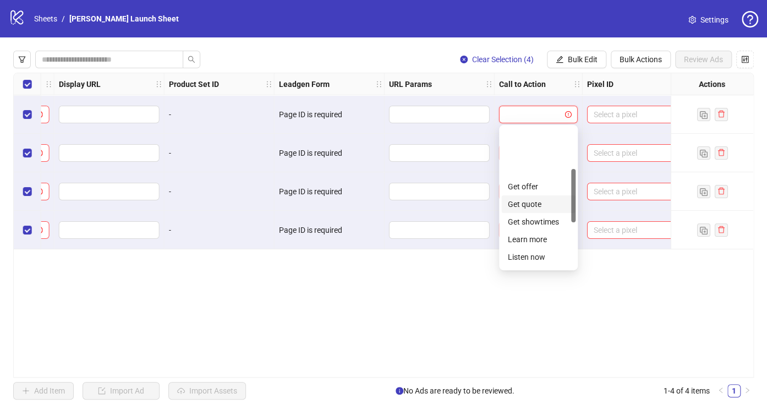
scroll to position [110, 0]
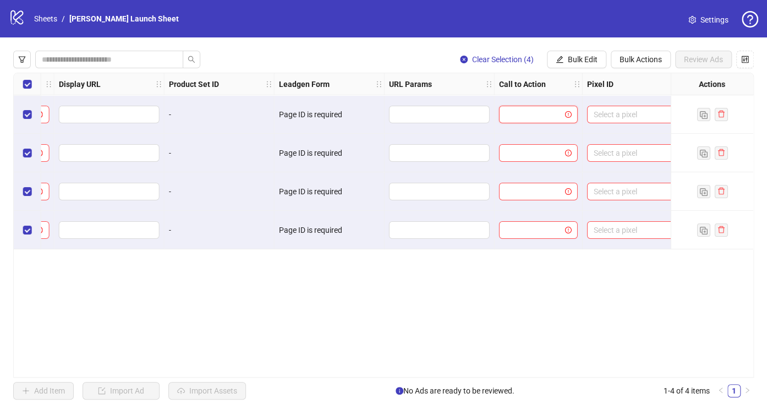
click at [509, 110] on input "search" at bounding box center [534, 114] width 56 height 17
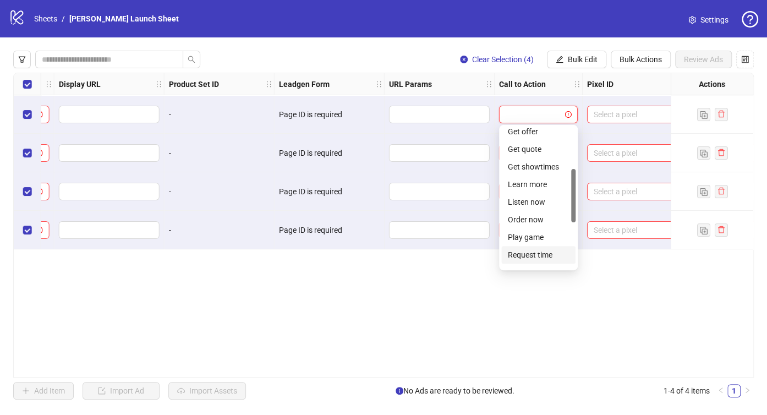
scroll to position [165, 0]
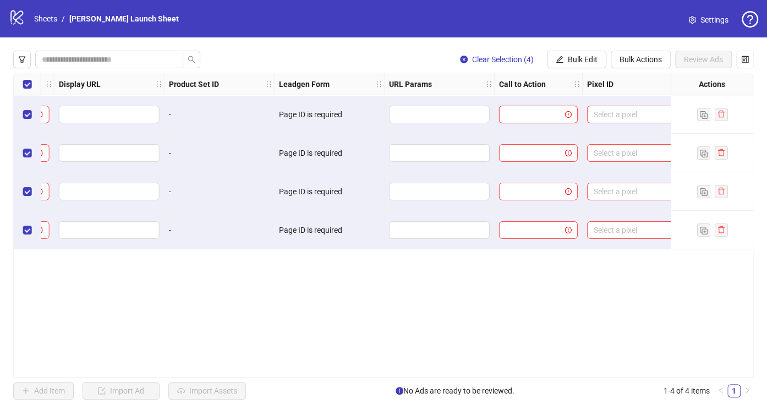
click at [534, 116] on input "search" at bounding box center [534, 114] width 56 height 17
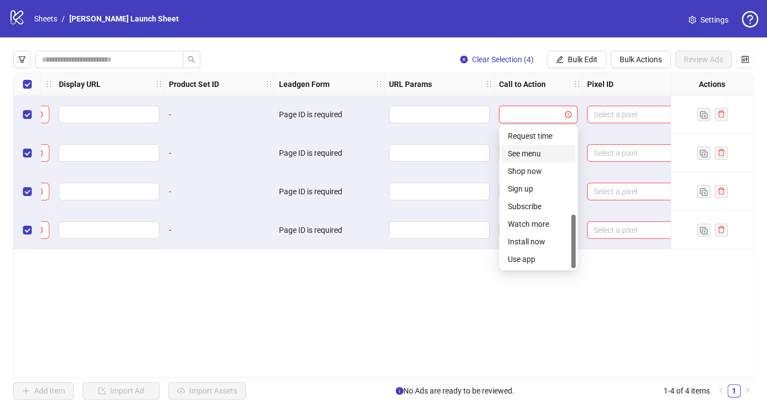
scroll to position [174, 0]
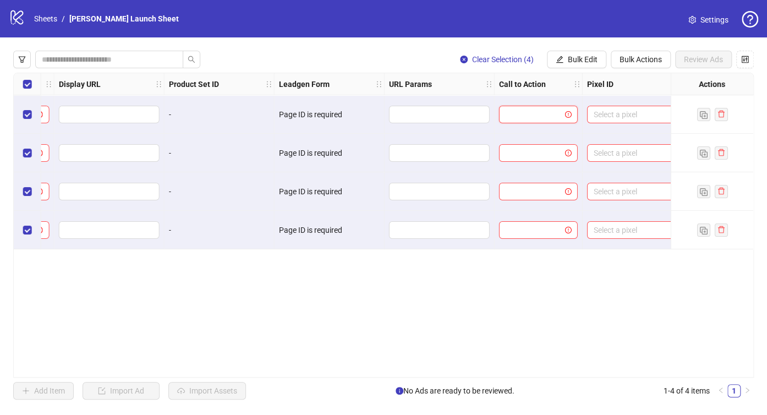
click at [537, 119] on input "search" at bounding box center [534, 114] width 56 height 17
click at [528, 145] on input "search" at bounding box center [534, 153] width 56 height 17
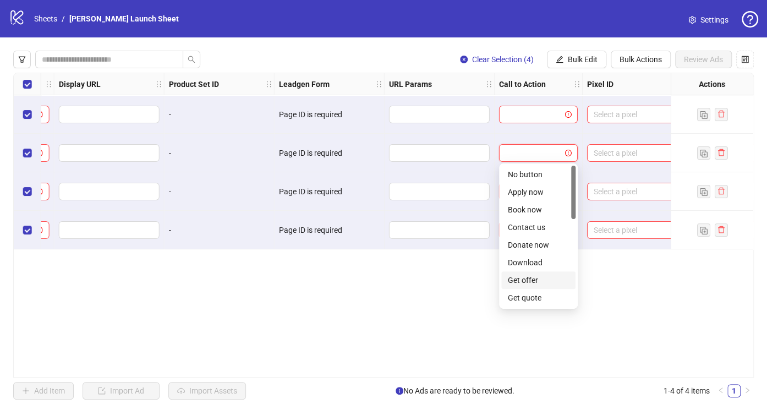
scroll to position [165, 0]
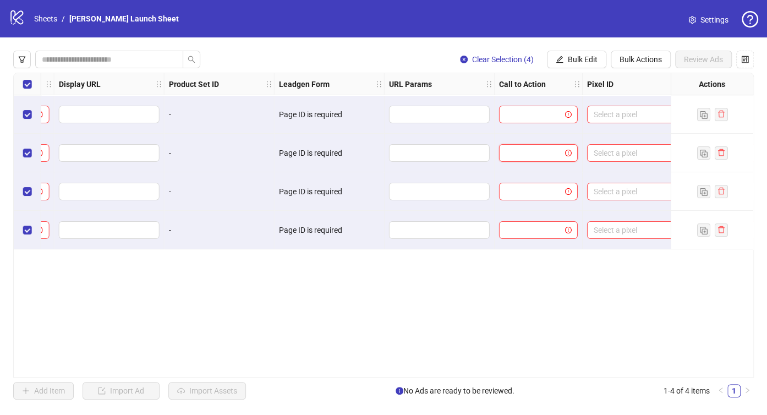
click at [538, 173] on div at bounding box center [539, 191] width 88 height 39
click at [542, 155] on input "search" at bounding box center [534, 153] width 56 height 17
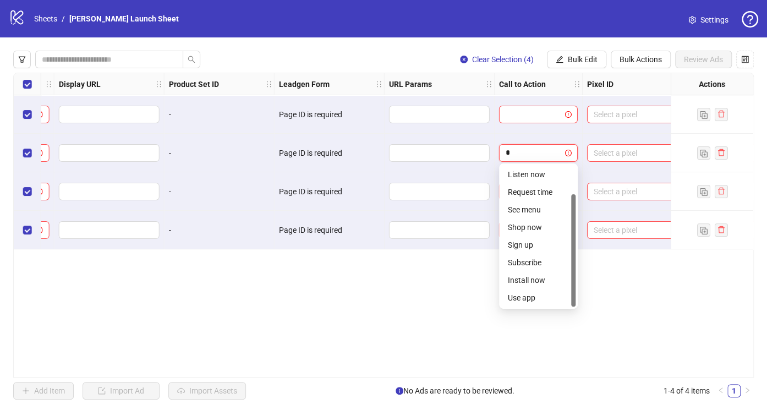
scroll to position [35, 0]
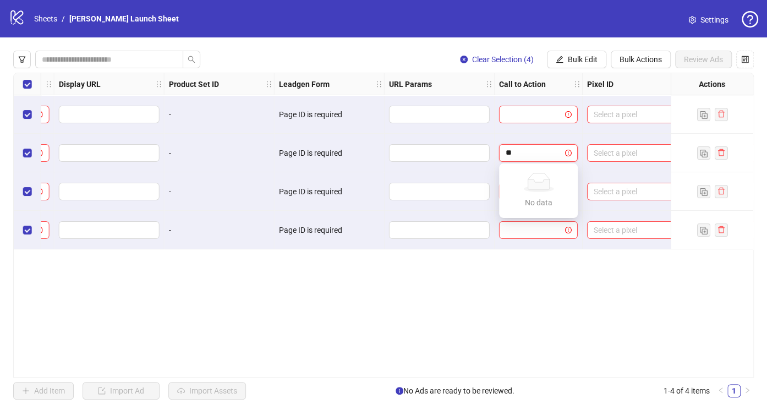
type input "**"
click at [463, 200] on div at bounding box center [440, 191] width 110 height 39
click at [525, 161] on input "search" at bounding box center [534, 153] width 56 height 17
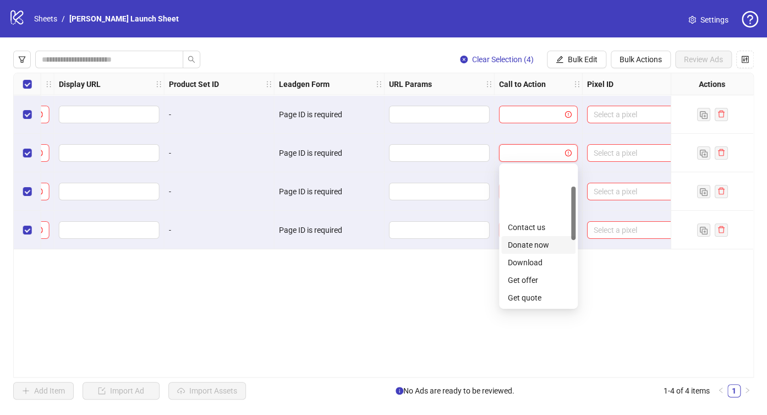
scroll to position [229, 0]
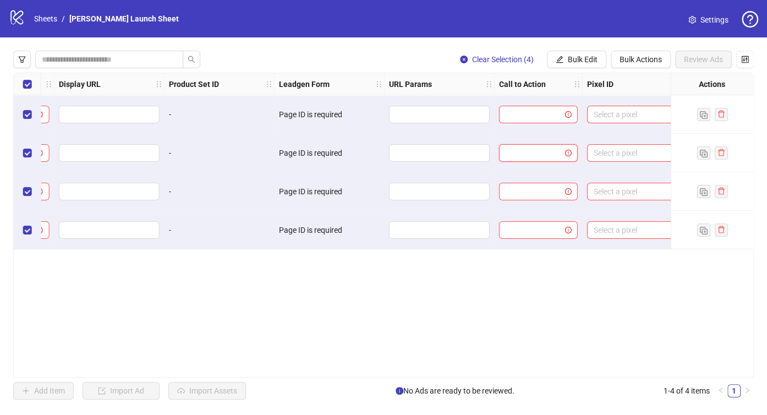
click at [541, 145] on input "search" at bounding box center [534, 153] width 56 height 17
click at [516, 154] on input "search" at bounding box center [534, 153] width 56 height 17
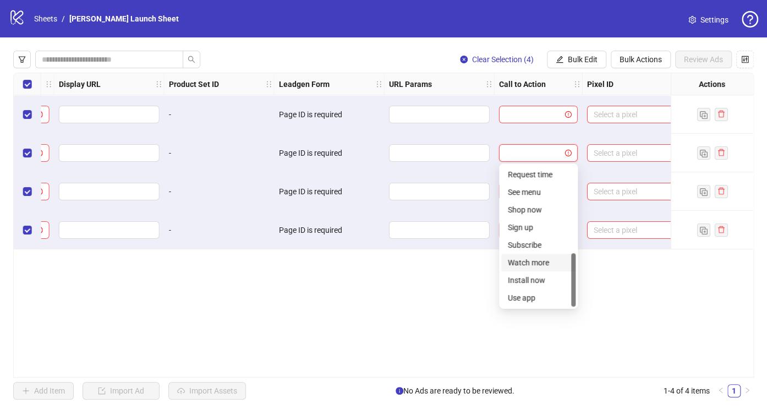
click at [512, 146] on input "search" at bounding box center [534, 153] width 56 height 17
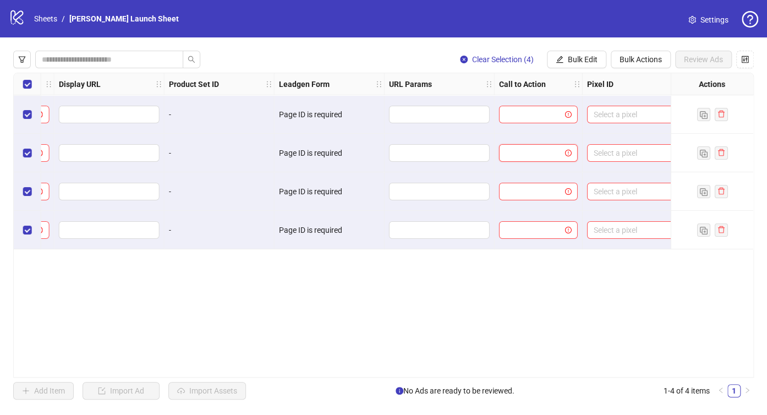
click at [536, 154] on input "search" at bounding box center [534, 153] width 56 height 17
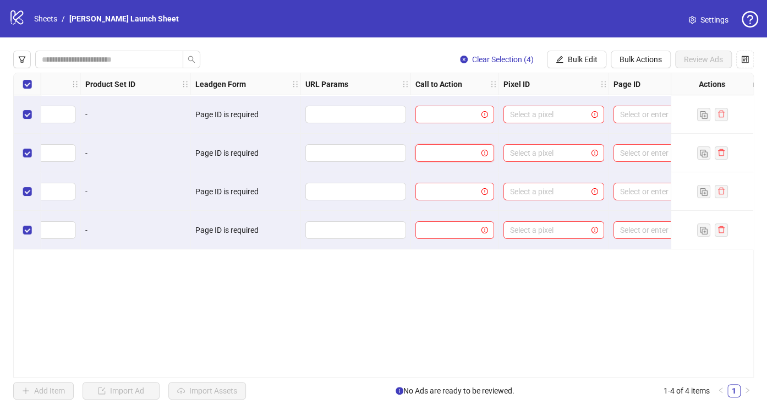
scroll to position [0, 1330]
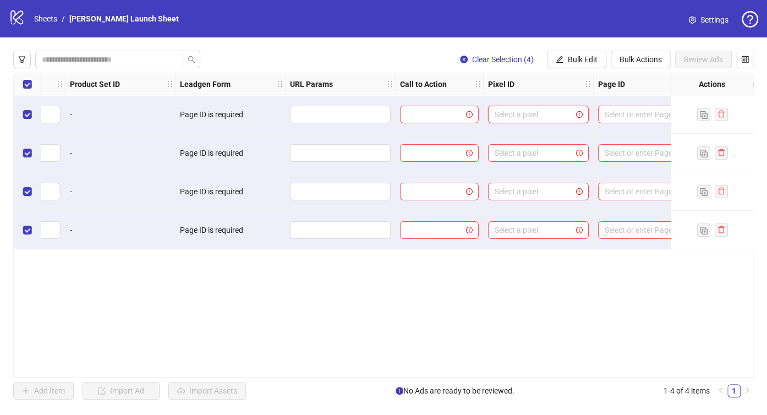
click at [531, 113] on input "search" at bounding box center [534, 114] width 78 height 17
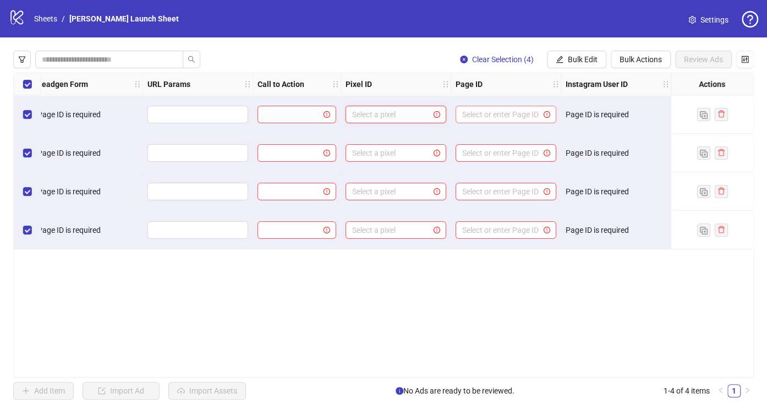
click at [520, 112] on input "search" at bounding box center [501, 114] width 78 height 17
click at [618, 119] on div "Page ID is required" at bounding box center [616, 114] width 101 height 12
click at [601, 126] on div "Page ID is required" at bounding box center [616, 114] width 110 height 39
drag, startPoint x: 642, startPoint y: 113, endPoint x: 562, endPoint y: 113, distance: 80.4
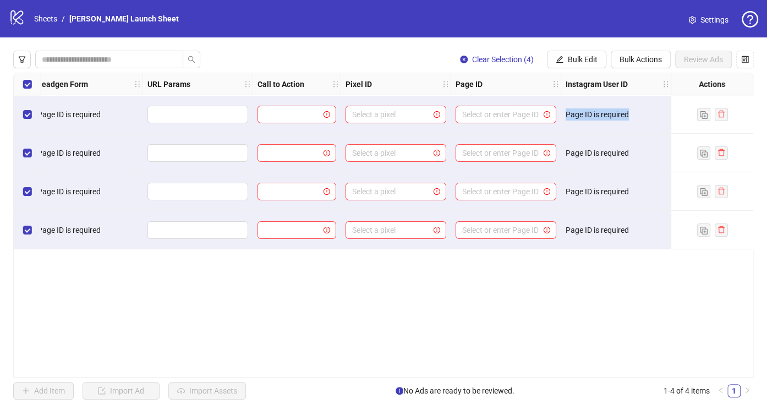
click at [562, 113] on div "Page ID is required" at bounding box center [616, 114] width 110 height 39
copy div "Page ID is required"
drag, startPoint x: 630, startPoint y: 80, endPoint x: 548, endPoint y: 80, distance: 82.6
click at [32, 83] on div "Select all rows" at bounding box center [28, 84] width 28 height 22
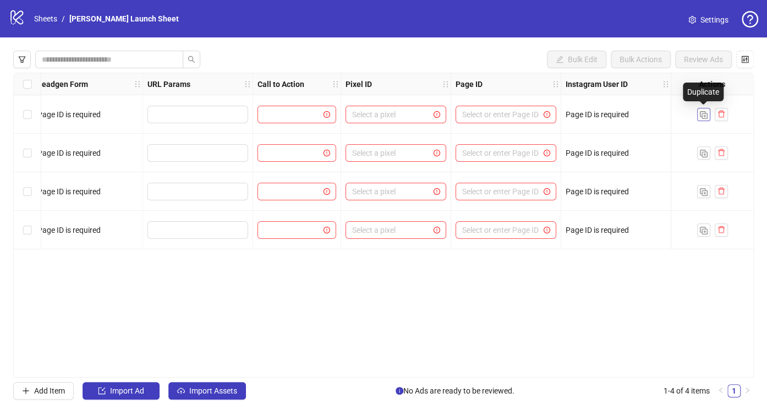
click at [701, 113] on img "button" at bounding box center [704, 115] width 8 height 8
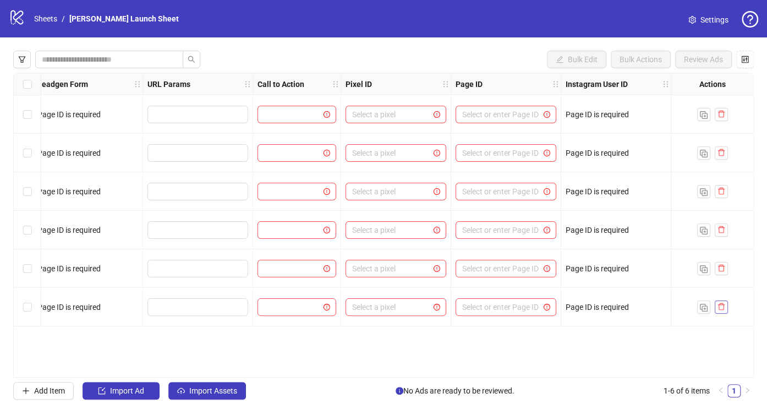
click at [718, 306] on icon "delete" at bounding box center [722, 307] width 8 height 8
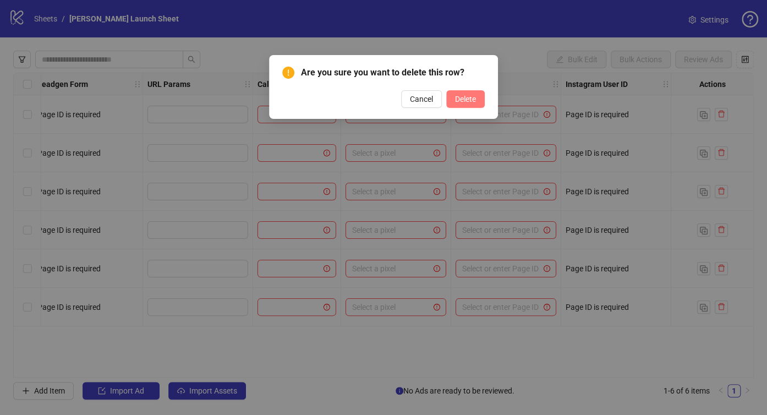
click at [462, 100] on span "Delete" at bounding box center [465, 99] width 21 height 9
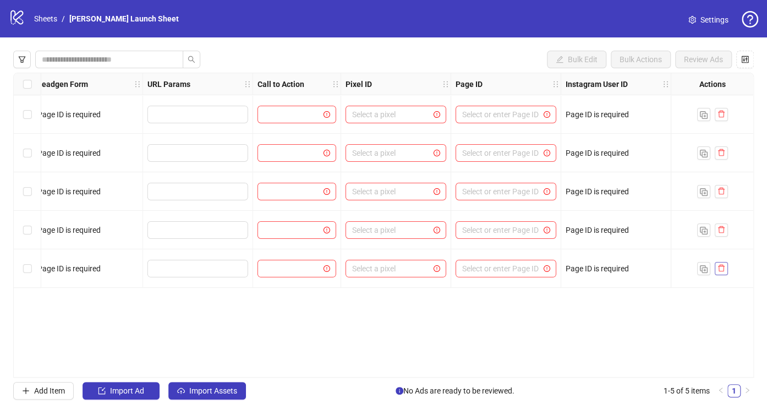
click at [719, 264] on icon "delete" at bounding box center [722, 268] width 8 height 8
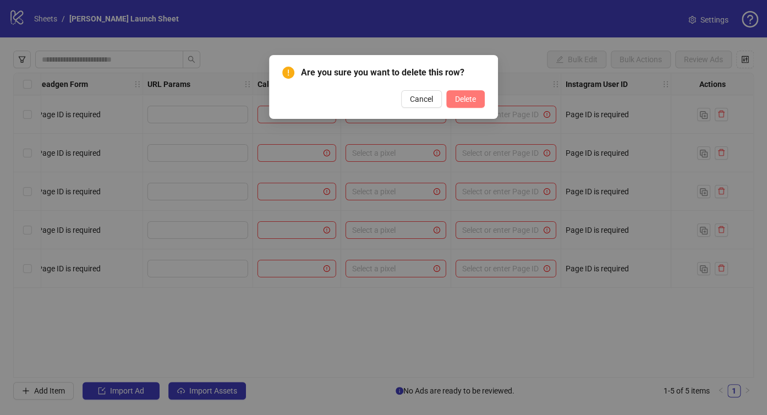
click at [465, 106] on button "Delete" at bounding box center [465, 99] width 39 height 18
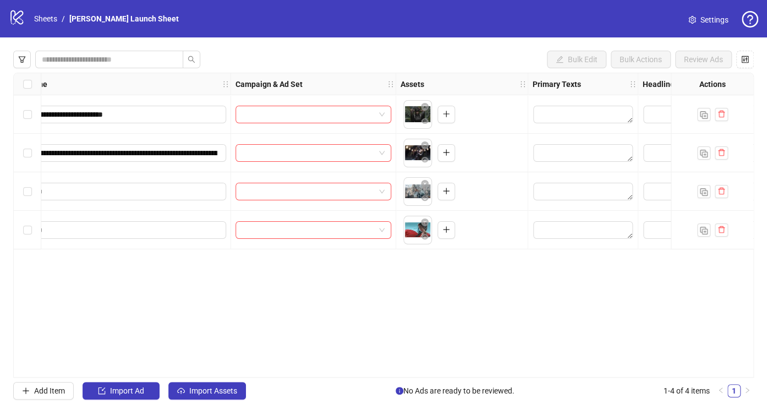
scroll to position [0, 123]
click at [701, 228] on img "button" at bounding box center [704, 231] width 8 height 8
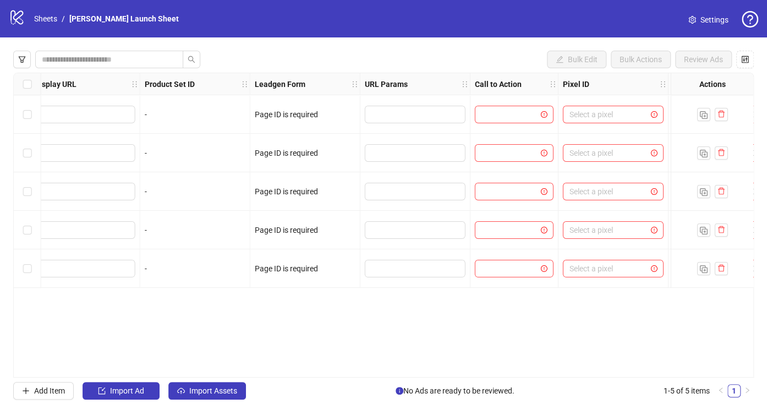
scroll to position [0, 1255]
click at [722, 271] on icon "delete" at bounding box center [722, 268] width 8 height 8
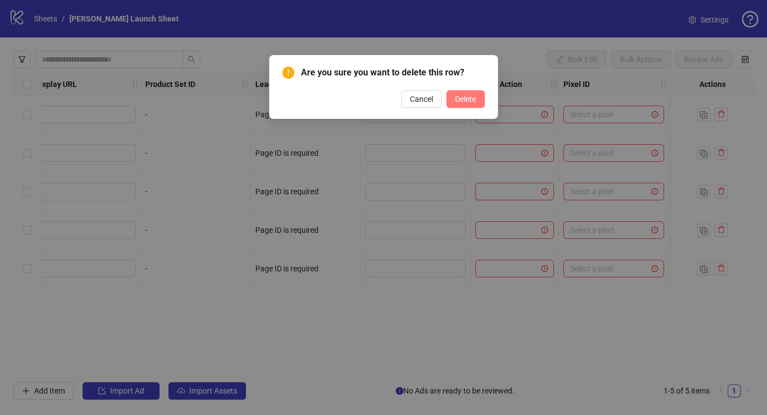
click at [467, 101] on span "Delete" at bounding box center [465, 99] width 21 height 9
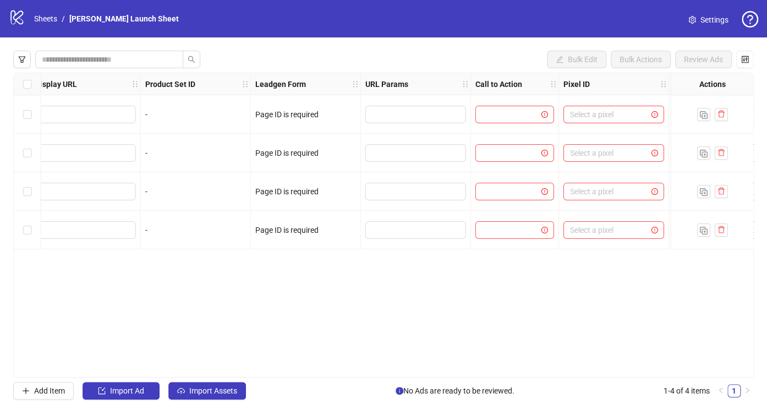
drag, startPoint x: 576, startPoint y: 377, endPoint x: 516, endPoint y: 372, distance: 60.2
click at [516, 372] on div "Ad Format Ad Name Campaign & Ad Set Assets Primary Texts Headlines Descriptions…" at bounding box center [383, 225] width 741 height 305
click at [536, 370] on div "Ad Format Ad Name Campaign & Ad Set Assets Primary Texts Headlines Descriptions…" at bounding box center [383, 225] width 741 height 305
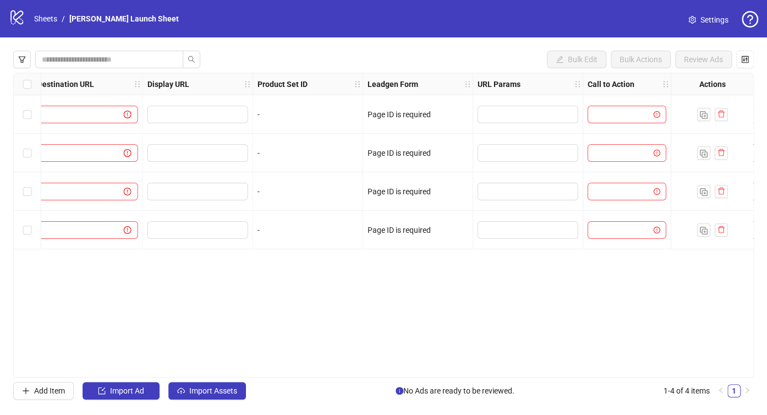
scroll to position [0, 1142]
click at [526, 286] on div "Ad Format Ad Name Campaign & Ad Set Assets Primary Texts Headlines Descriptions…" at bounding box center [383, 225] width 741 height 305
click at [742, 61] on icon "control" at bounding box center [745, 60] width 8 height 8
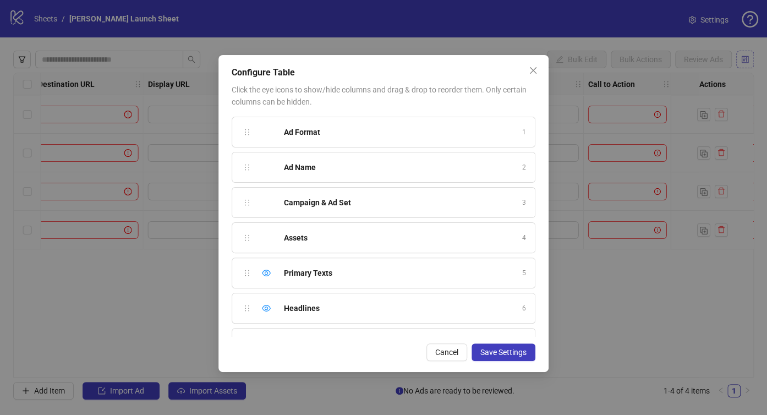
click at [742, 61] on div "Configure Table Click the eye icons to show/hide columns and drag & drop to reo…" at bounding box center [383, 207] width 767 height 415
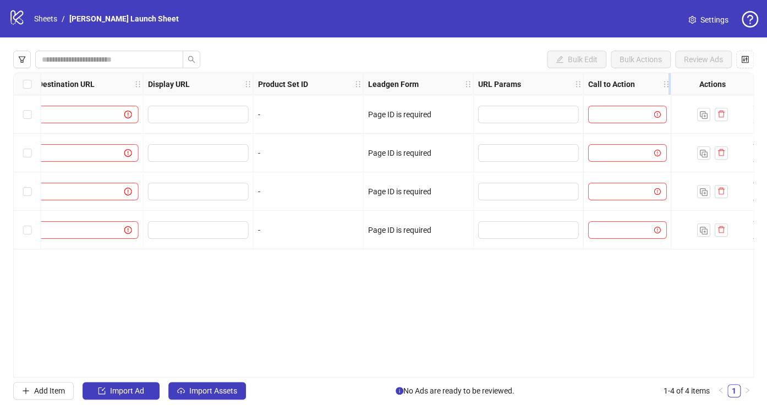
click at [668, 86] on icon "holder" at bounding box center [667, 84] width 8 height 8
click at [666, 84] on icon "holder" at bounding box center [667, 84] width 8 height 8
click at [679, 87] on div "Actions" at bounding box center [712, 84] width 83 height 22
click at [689, 85] on div "Actions" at bounding box center [712, 84] width 83 height 22
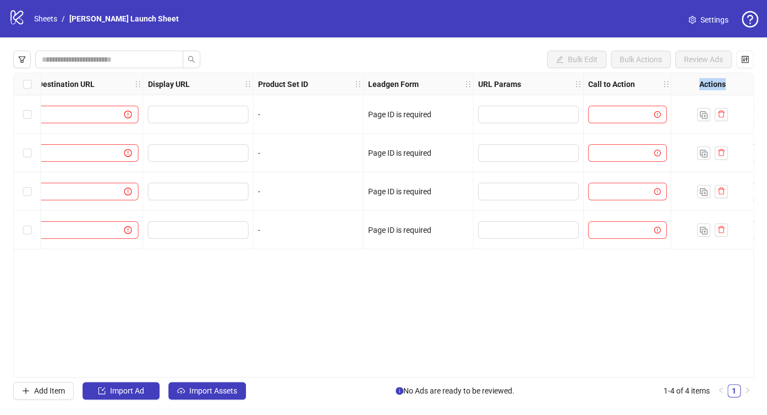
click at [702, 89] on strong "Actions" at bounding box center [713, 84] width 26 height 12
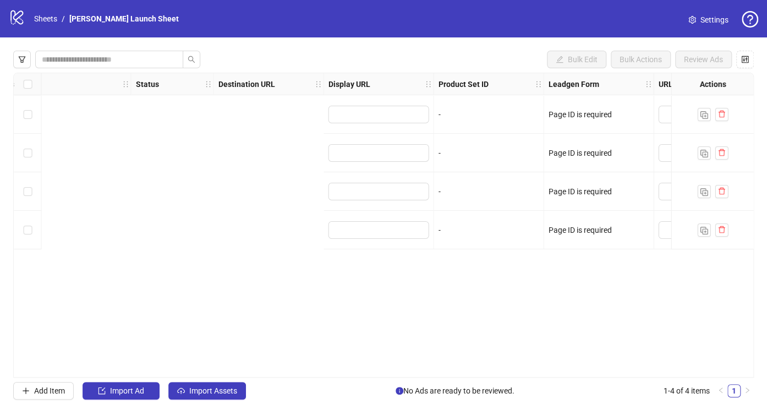
scroll to position [0, 1473]
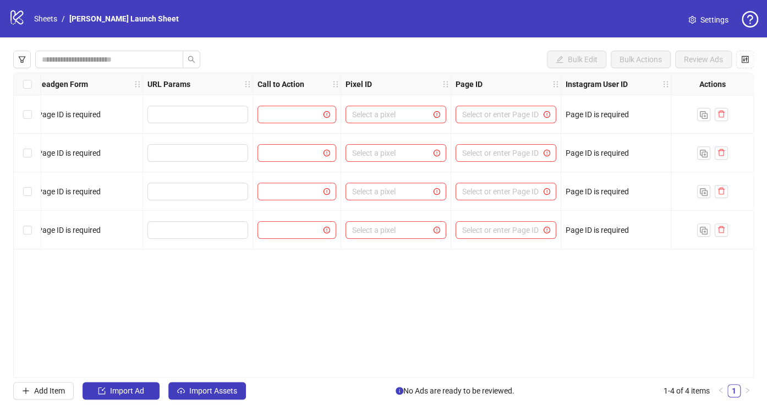
drag, startPoint x: 510, startPoint y: 370, endPoint x: 504, endPoint y: 372, distance: 5.7
click at [504, 372] on div "Ad Format Ad Name Campaign & Ad Set Assets Primary Texts Headlines Descriptions…" at bounding box center [383, 225] width 741 height 305
click at [31, 117] on div "Select row 1" at bounding box center [28, 114] width 28 height 39
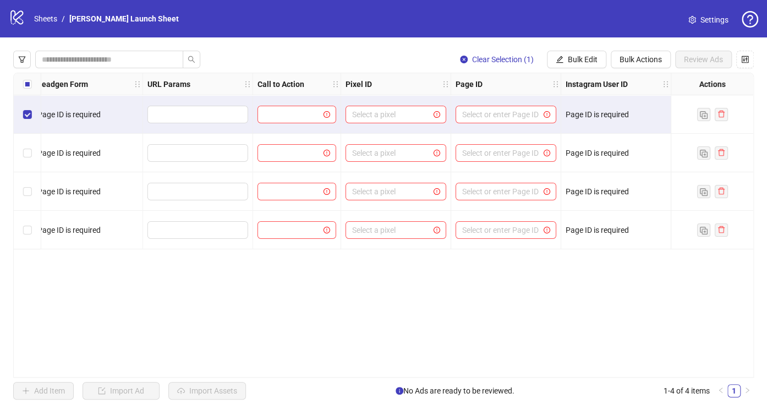
click at [31, 117] on div "Select row 1" at bounding box center [28, 114] width 28 height 39
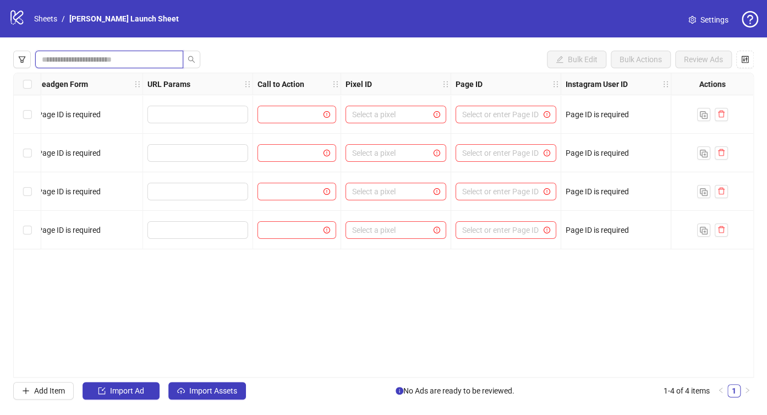
click at [97, 61] on input "search" at bounding box center [105, 59] width 126 height 12
click at [21, 59] on icon "filter" at bounding box center [22, 59] width 7 height 6
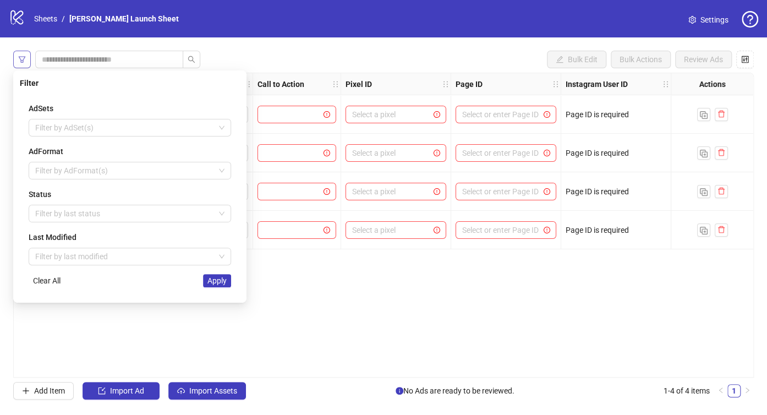
click at [21, 59] on icon "filter" at bounding box center [22, 59] width 7 height 6
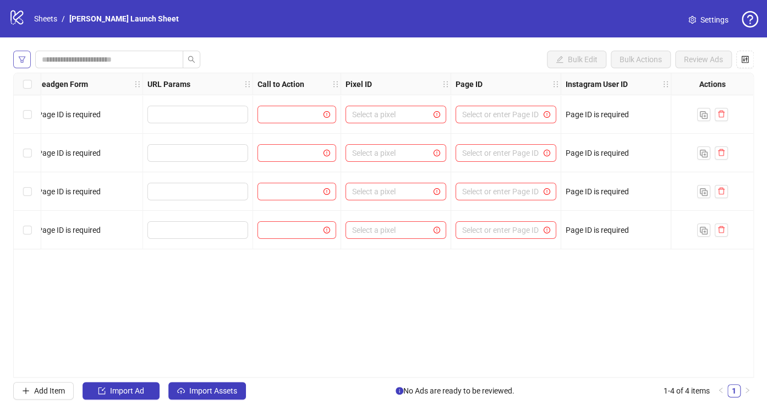
click at [28, 59] on button "button" at bounding box center [22, 60] width 18 height 18
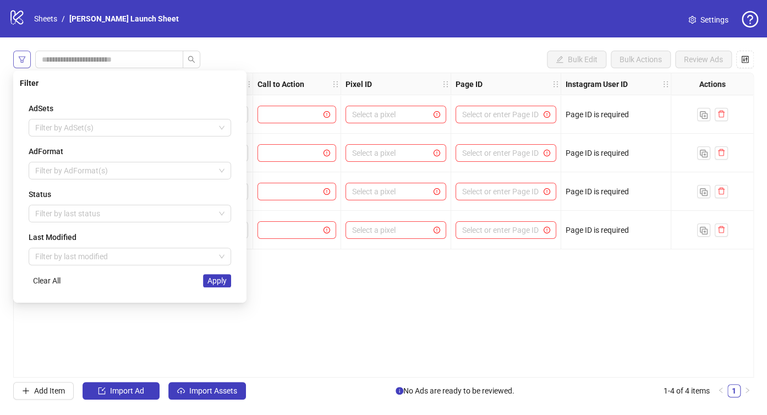
click at [28, 59] on button "button" at bounding box center [22, 60] width 18 height 18
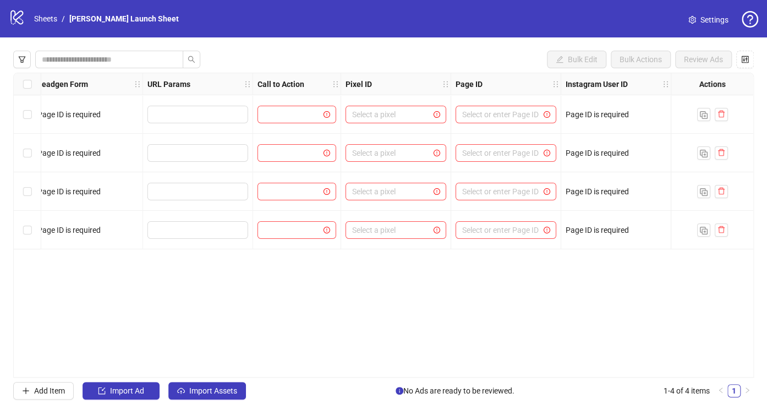
click at [22, 86] on div "Select all rows" at bounding box center [28, 84] width 28 height 22
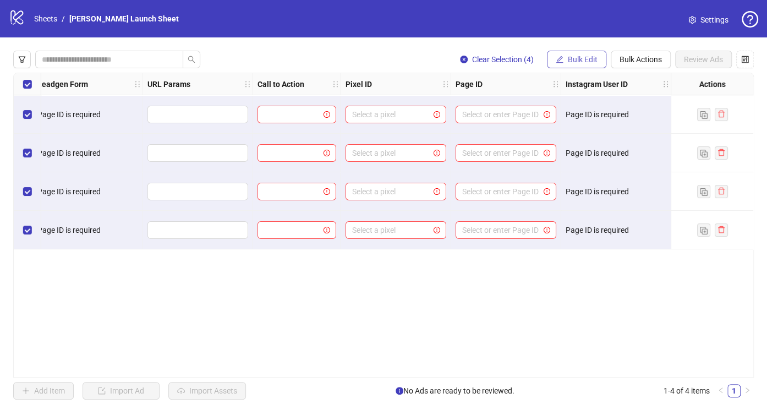
click at [586, 58] on span "Bulk Edit" at bounding box center [583, 59] width 30 height 9
click at [440, 293] on div "Ad Format Ad Name Campaign & Ad Set Assets Primary Texts Headlines Descriptions…" at bounding box center [383, 225] width 741 height 305
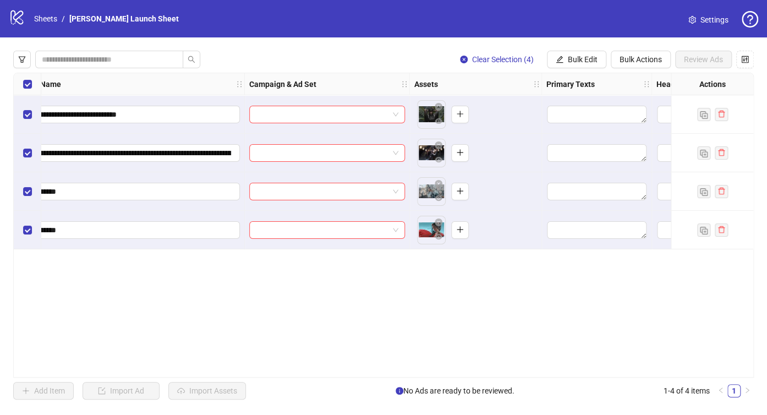
scroll to position [0, 0]
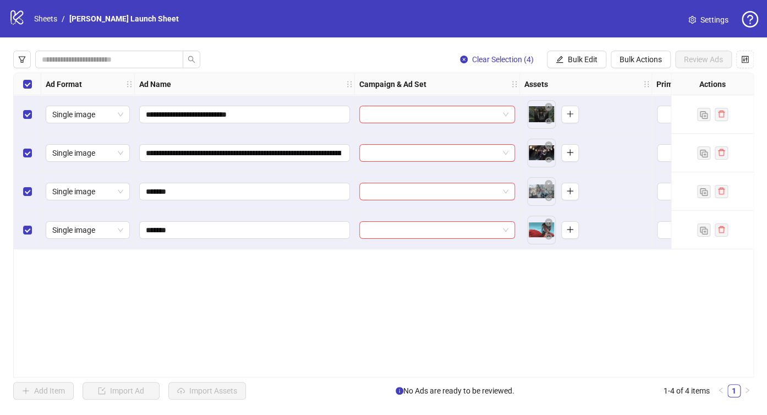
click at [209, 291] on div "**********" at bounding box center [383, 225] width 741 height 305
click at [22, 85] on div "Select all rows" at bounding box center [28, 84] width 28 height 22
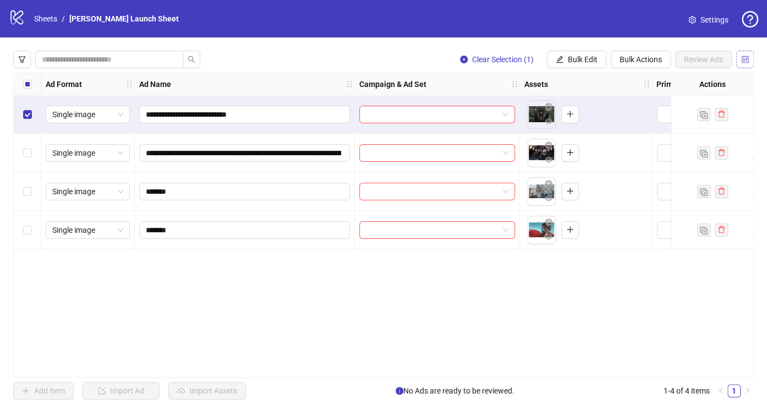
click at [743, 60] on icon "control" at bounding box center [745, 60] width 8 height 8
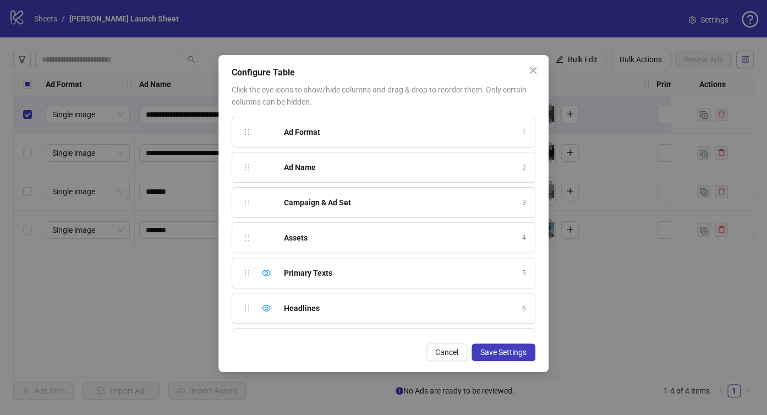
click at [743, 60] on div "Configure Table Click the eye icons to show/hide columns and drag & drop to reo…" at bounding box center [383, 207] width 767 height 415
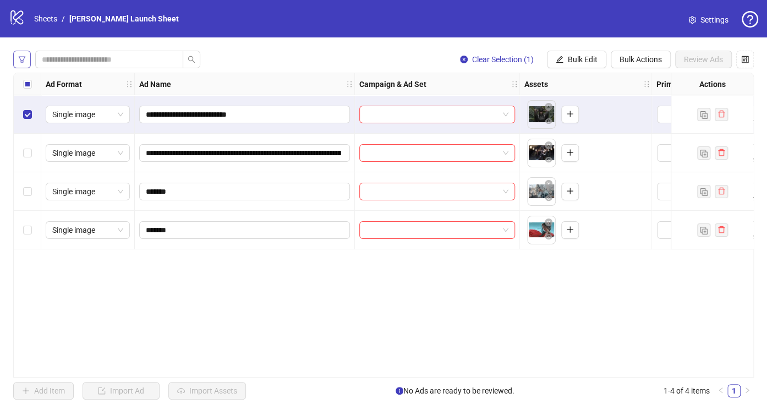
click at [21, 56] on icon "filter" at bounding box center [22, 59] width 7 height 6
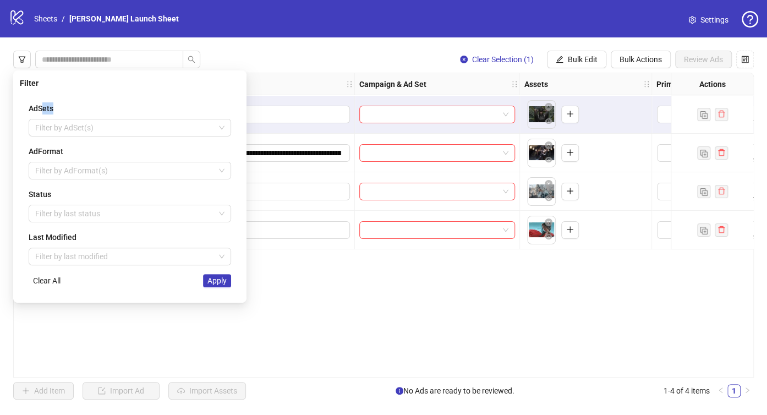
drag, startPoint x: 58, startPoint y: 110, endPoint x: 44, endPoint y: 108, distance: 14.5
click at [44, 108] on div "AdSets" at bounding box center [130, 108] width 203 height 12
click at [64, 110] on div "AdSets" at bounding box center [130, 108] width 203 height 12
drag, startPoint x: 64, startPoint y: 110, endPoint x: 43, endPoint y: 110, distance: 20.9
click at [43, 110] on div "AdSets" at bounding box center [130, 108] width 203 height 12
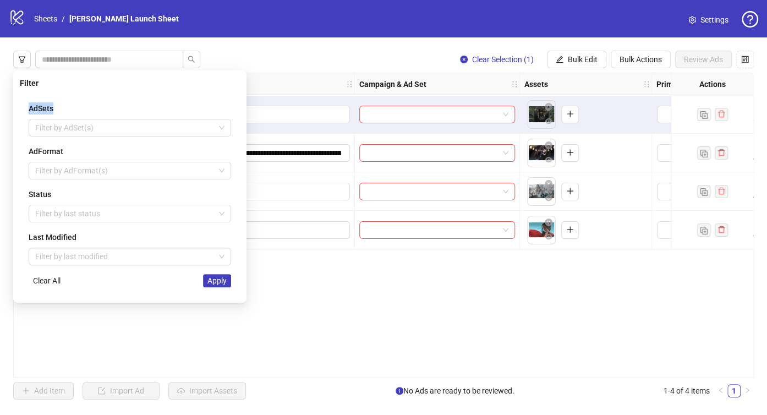
click at [156, 92] on div "Filter AdSets Filter by AdSet(s) AdFormat Filter by AdFormat(s) Status Filter b…" at bounding box center [129, 186] width 233 height 232
click at [183, 126] on div at bounding box center [124, 127] width 187 height 15
click at [178, 137] on div "AdSets Filter by AdSet(s) AdFormat Filter by AdFormat(s) Status Filter by last …" at bounding box center [130, 195] width 220 height 203
click at [99, 261] on input "search" at bounding box center [124, 256] width 179 height 17
click at [103, 260] on input "search" at bounding box center [124, 256] width 179 height 17
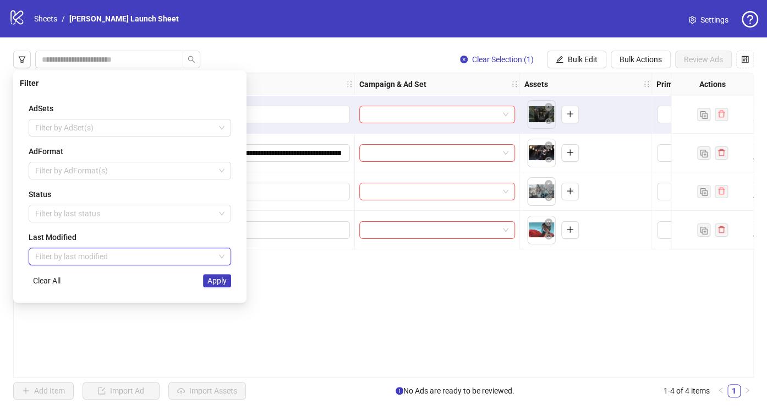
click at [531, 74] on div "Assets" at bounding box center [586, 84] width 132 height 22
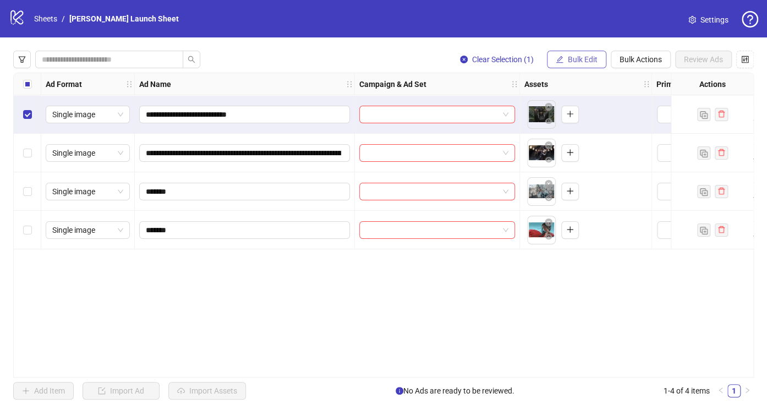
click at [570, 57] on span "Bulk Edit" at bounding box center [583, 59] width 30 height 9
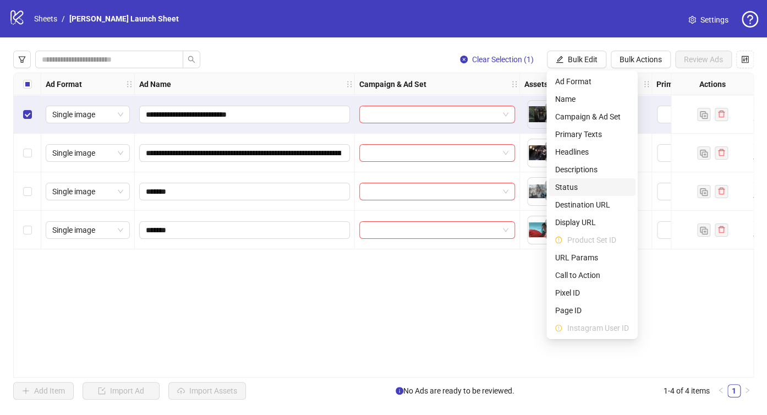
click at [577, 188] on span "Status" at bounding box center [592, 187] width 74 height 12
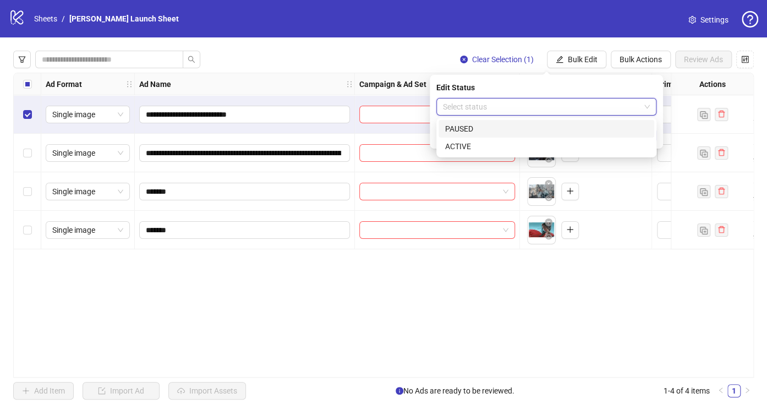
click at [577, 110] on input "search" at bounding box center [541, 107] width 197 height 17
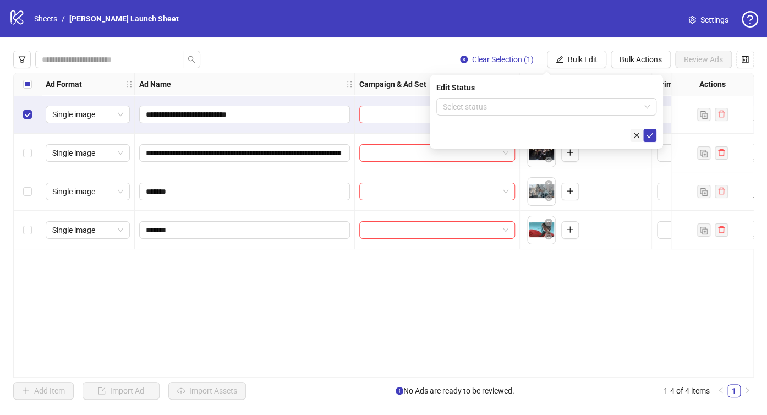
click at [632, 130] on button "button" at bounding box center [636, 135] width 13 height 13
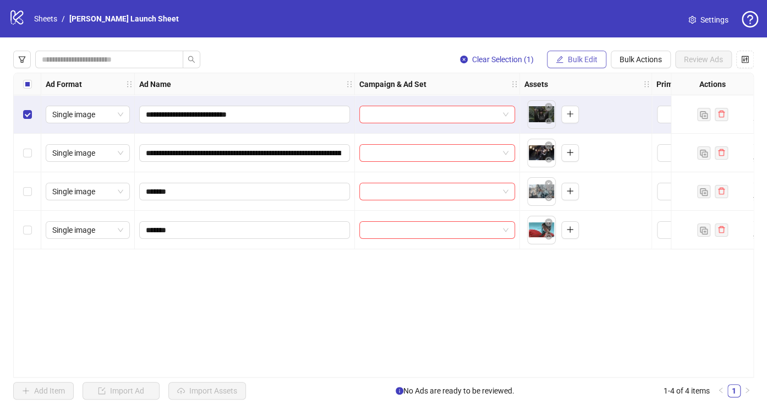
click at [592, 59] on span "Bulk Edit" at bounding box center [583, 59] width 30 height 9
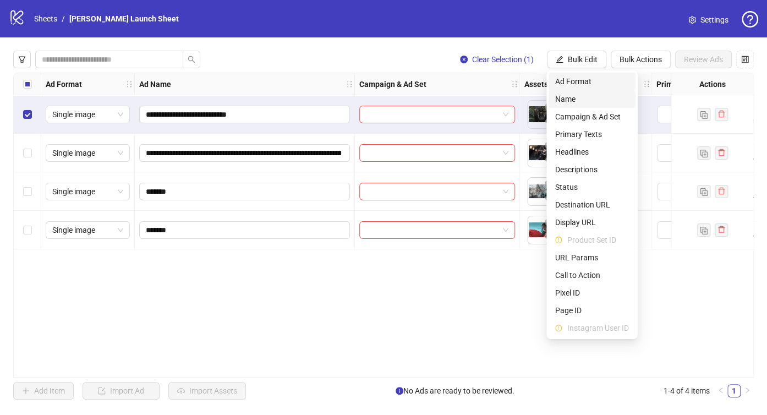
click at [581, 85] on span "Ad Format" at bounding box center [592, 81] width 74 height 12
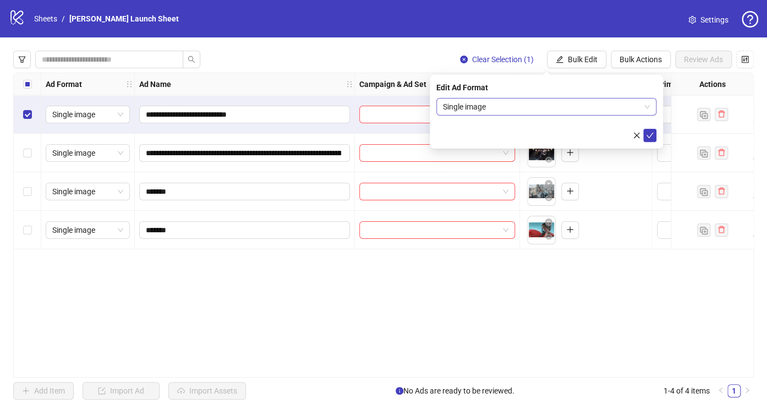
click at [602, 114] on span "Single image" at bounding box center [546, 107] width 207 height 17
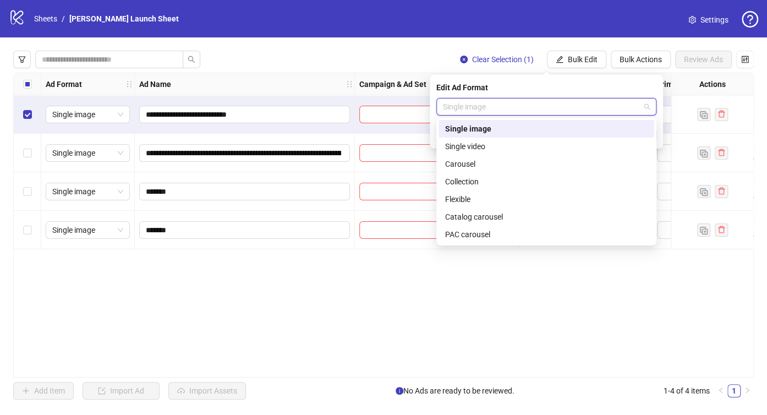
click at [603, 106] on span "Single image" at bounding box center [546, 107] width 207 height 17
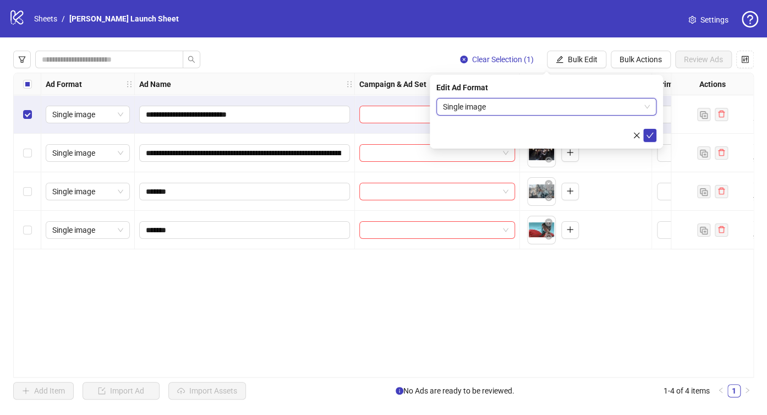
click at [646, 106] on span "Single image" at bounding box center [546, 107] width 207 height 17
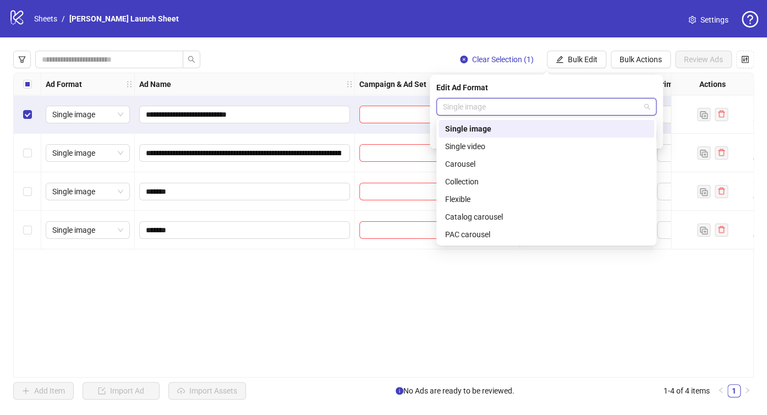
click at [646, 106] on span "Single image" at bounding box center [546, 107] width 207 height 17
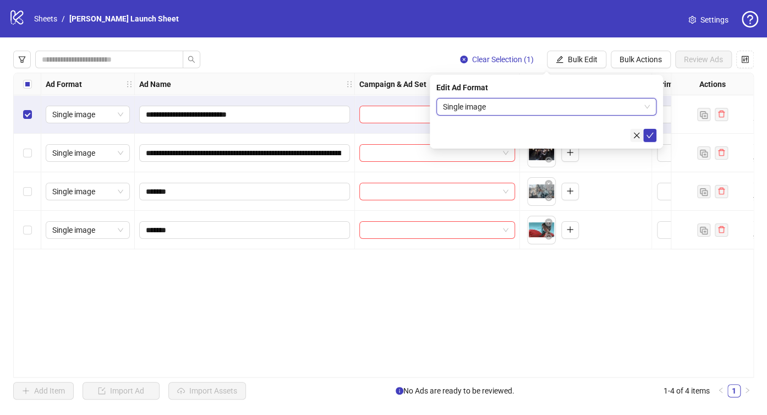
click at [633, 133] on icon "close" at bounding box center [637, 136] width 8 height 8
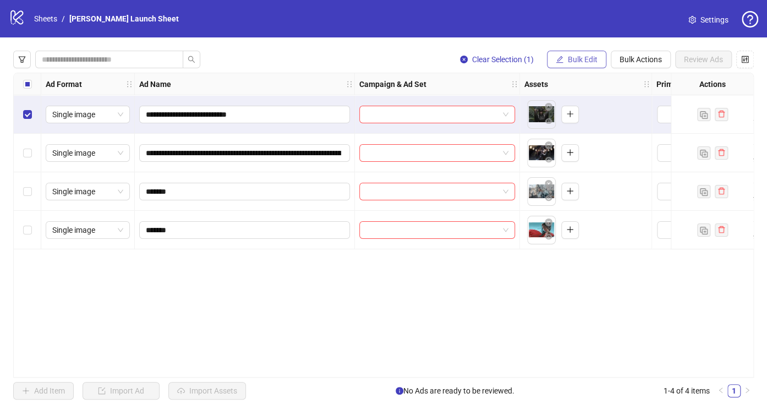
click at [595, 61] on span "Bulk Edit" at bounding box center [583, 59] width 30 height 9
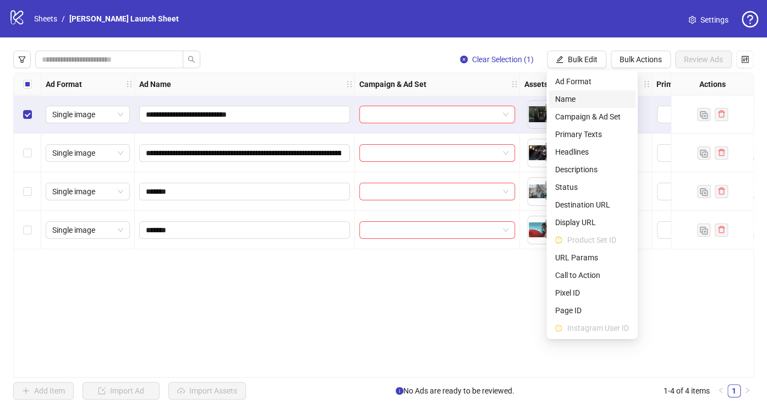
click at [572, 101] on span "Name" at bounding box center [592, 99] width 74 height 12
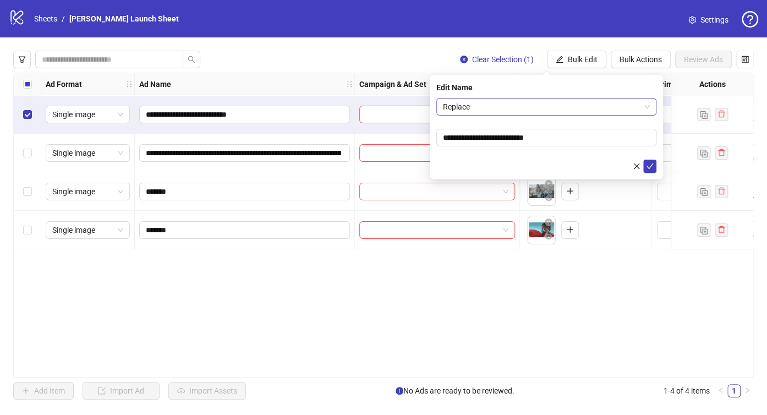
click at [537, 112] on span "Replace" at bounding box center [546, 107] width 207 height 17
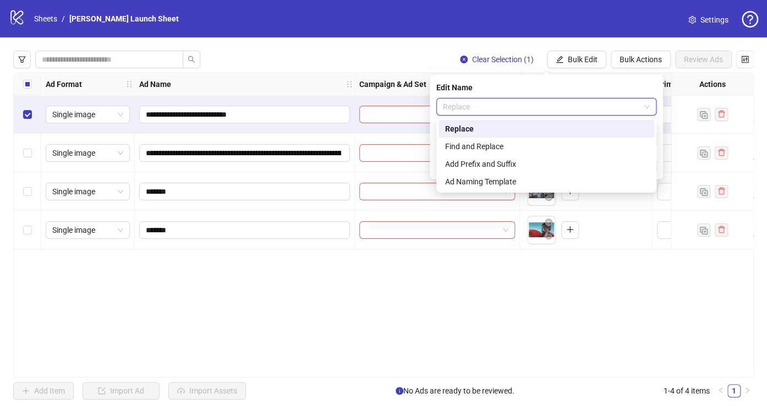
click at [548, 100] on span "Replace" at bounding box center [546, 107] width 207 height 17
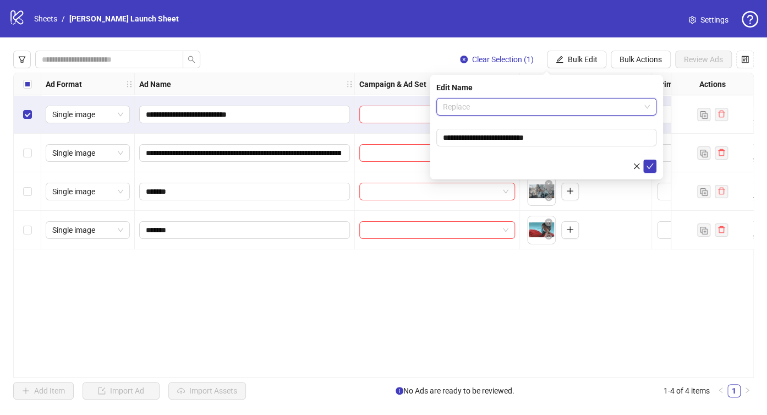
click at [533, 102] on span "Replace" at bounding box center [546, 107] width 207 height 17
click at [536, 101] on span "Replace" at bounding box center [546, 107] width 207 height 17
click at [530, 103] on span "Replace" at bounding box center [546, 107] width 207 height 17
click at [466, 110] on span "Replace" at bounding box center [546, 107] width 207 height 17
click at [575, 117] on form "**********" at bounding box center [547, 135] width 220 height 75
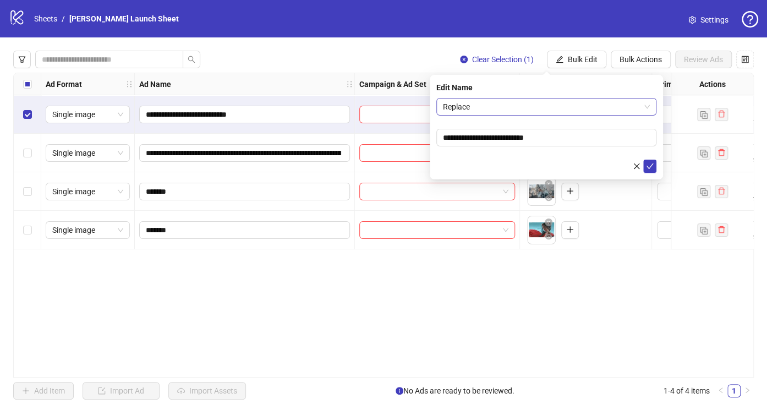
click at [580, 109] on span "Replace" at bounding box center [546, 107] width 207 height 17
click at [564, 105] on span "Replace" at bounding box center [546, 107] width 207 height 17
click at [554, 104] on span "Replace" at bounding box center [546, 107] width 207 height 17
click at [580, 113] on span "Replace" at bounding box center [546, 107] width 207 height 17
click at [564, 110] on span "Replace" at bounding box center [546, 107] width 207 height 17
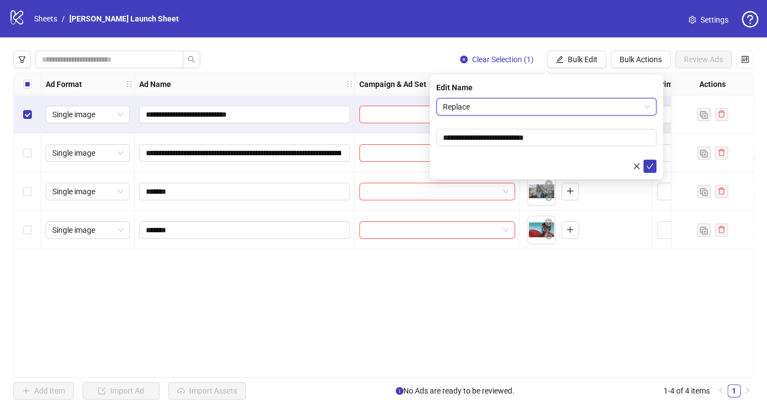
click at [607, 111] on span "Replace" at bounding box center [546, 107] width 207 height 17
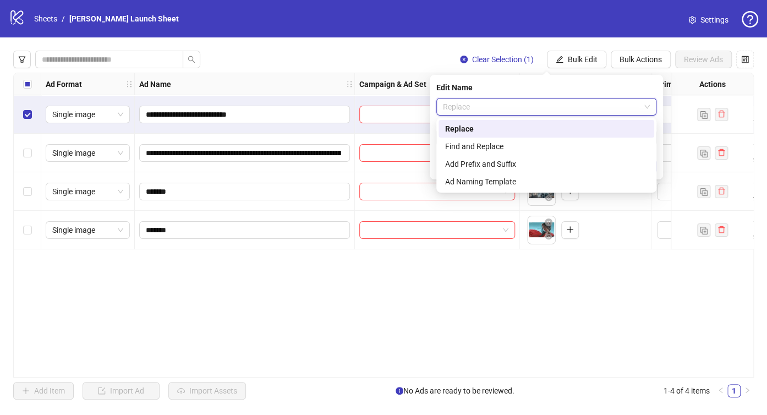
click at [587, 108] on span "Replace" at bounding box center [546, 107] width 207 height 17
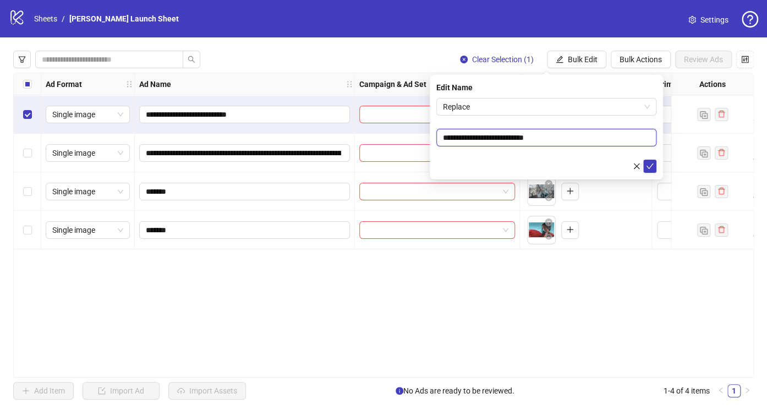
click at [584, 133] on input "**********" at bounding box center [547, 138] width 220 height 18
click at [636, 165] on icon "close" at bounding box center [637, 166] width 6 height 6
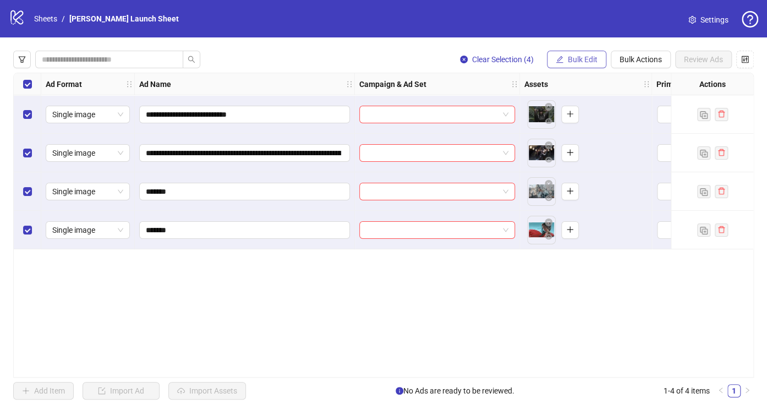
click at [592, 62] on span "Bulk Edit" at bounding box center [583, 59] width 30 height 9
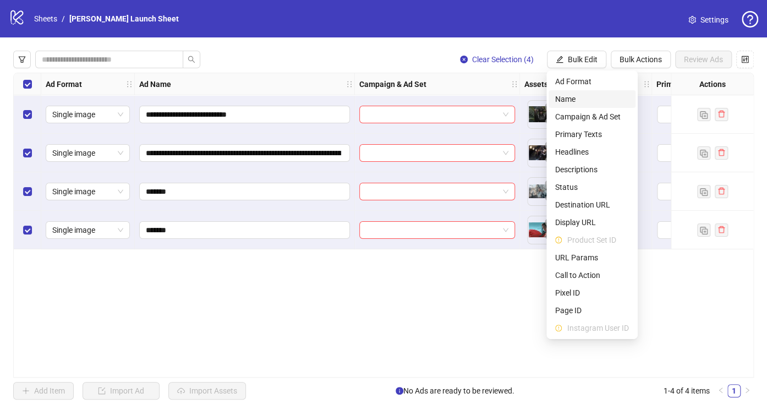
click at [586, 107] on li "Name" at bounding box center [592, 99] width 87 height 18
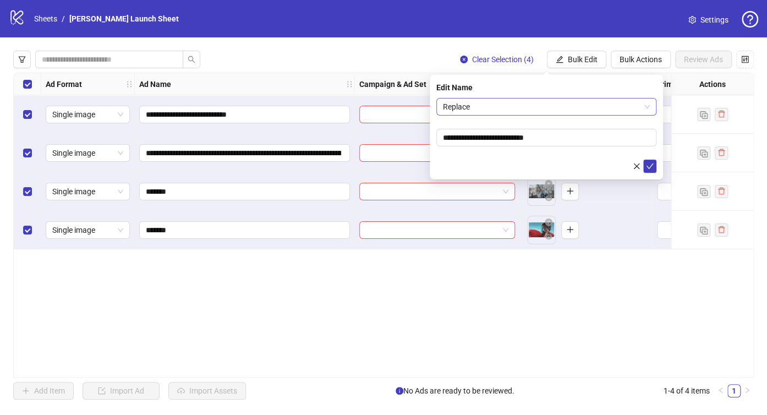
click at [577, 113] on span "Replace" at bounding box center [546, 107] width 207 height 17
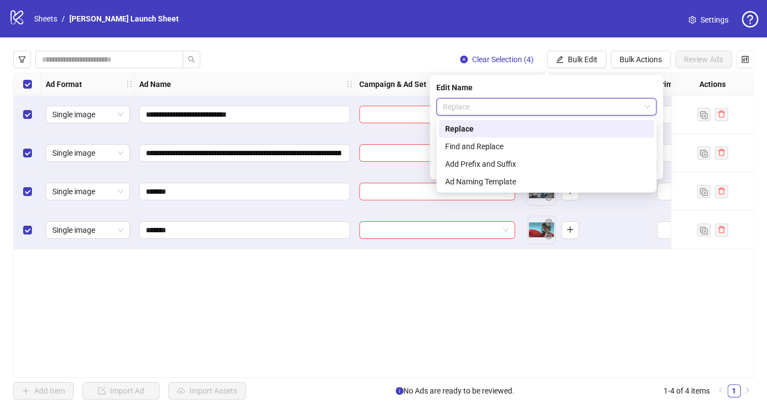
click at [577, 113] on span "Replace" at bounding box center [546, 107] width 207 height 17
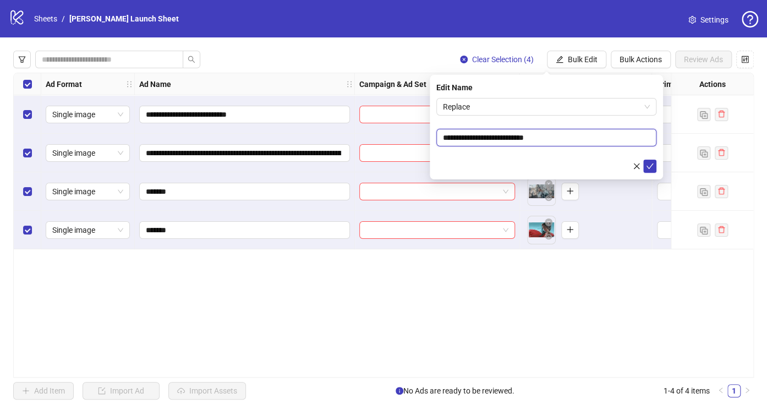
click at [572, 136] on input "**********" at bounding box center [547, 138] width 220 height 18
click at [654, 166] on button "submit" at bounding box center [650, 166] width 13 height 13
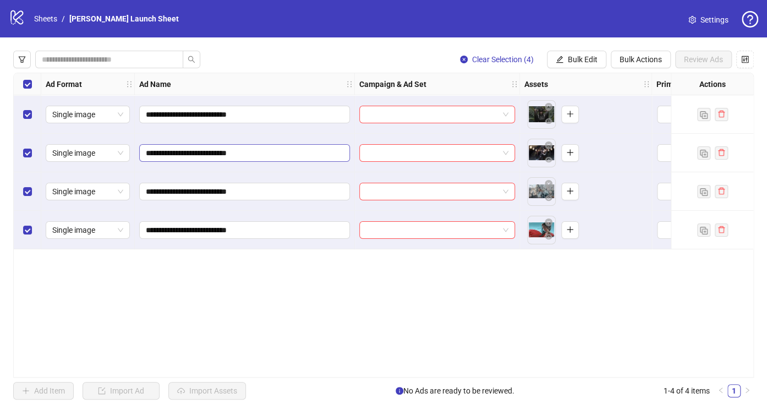
drag, startPoint x: 260, startPoint y: 145, endPoint x: 245, endPoint y: 148, distance: 15.0
click at [245, 148] on span "**********" at bounding box center [244, 153] width 211 height 18
click at [266, 152] on input "**********" at bounding box center [243, 153] width 195 height 12
drag, startPoint x: 266, startPoint y: 152, endPoint x: 140, endPoint y: 152, distance: 126.1
click at [140, 152] on span "**********" at bounding box center [244, 153] width 211 height 18
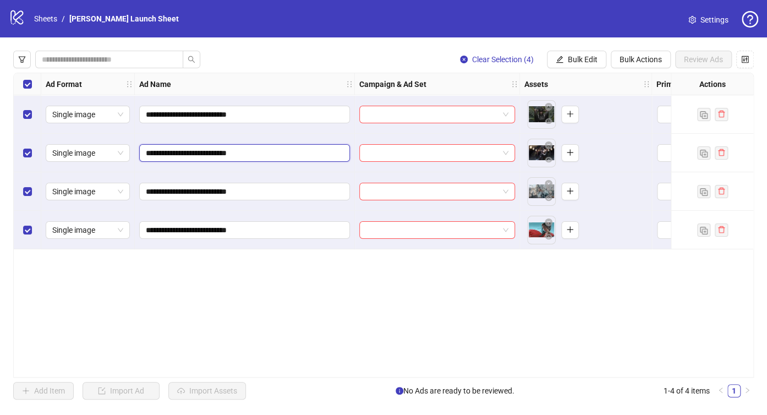
click at [213, 151] on input "**********" at bounding box center [243, 153] width 195 height 12
type input "**********"
click at [215, 192] on input "**********" at bounding box center [243, 192] width 195 height 12
type input "**********"
click at [216, 228] on input "**********" at bounding box center [243, 230] width 195 height 12
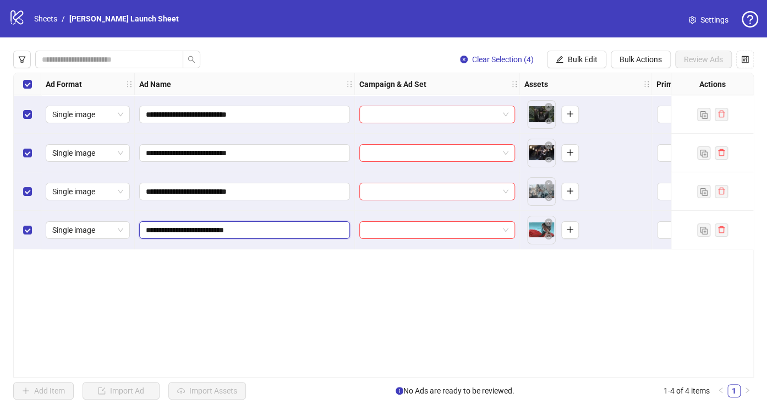
type input "**********"
click at [584, 59] on span "Bulk Edit" at bounding box center [583, 59] width 30 height 9
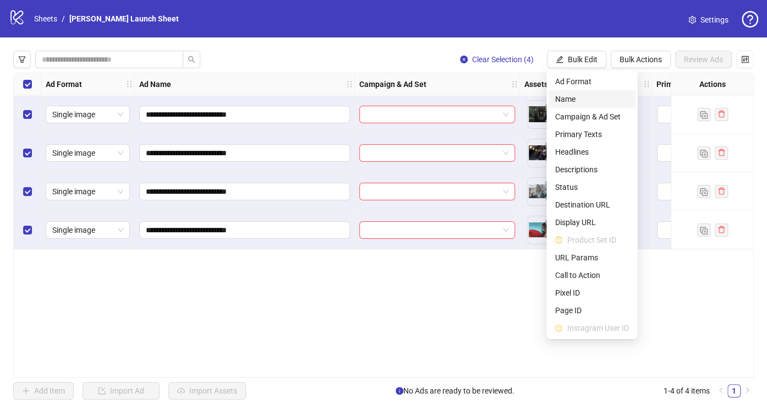
click at [580, 95] on span "Name" at bounding box center [592, 99] width 74 height 12
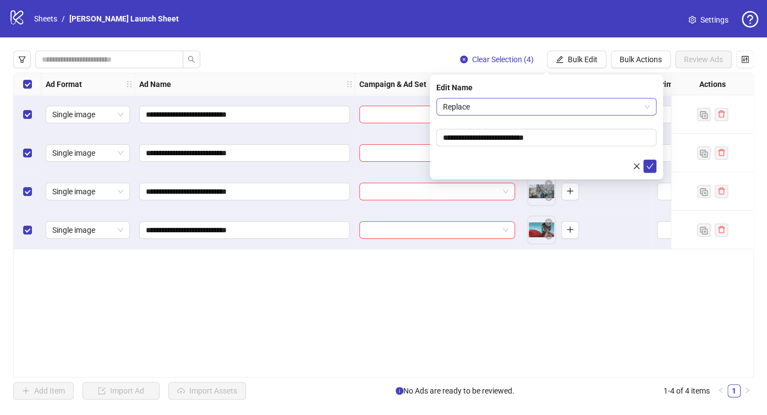
click at [570, 112] on span "Replace" at bounding box center [546, 107] width 207 height 17
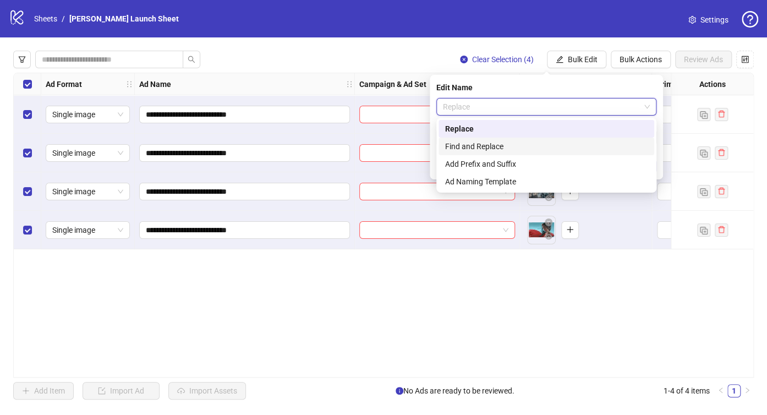
click at [542, 144] on div "Find and Replace" at bounding box center [546, 146] width 203 height 12
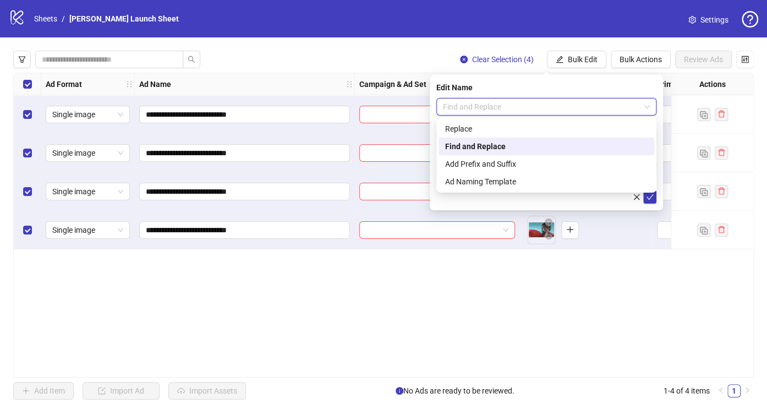
drag, startPoint x: 544, startPoint y: 108, endPoint x: 511, endPoint y: 147, distance: 51.2
click at [511, 147] on body "**********" at bounding box center [383, 207] width 767 height 415
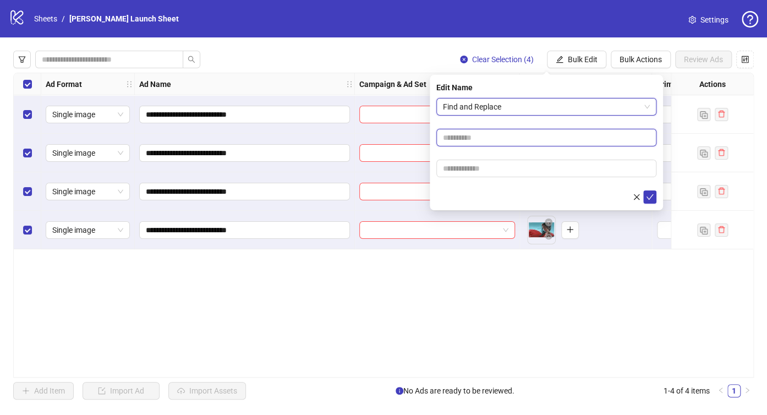
click at [513, 137] on input "text" at bounding box center [547, 138] width 220 height 18
click at [547, 102] on span "Find and Replace" at bounding box center [546, 107] width 207 height 17
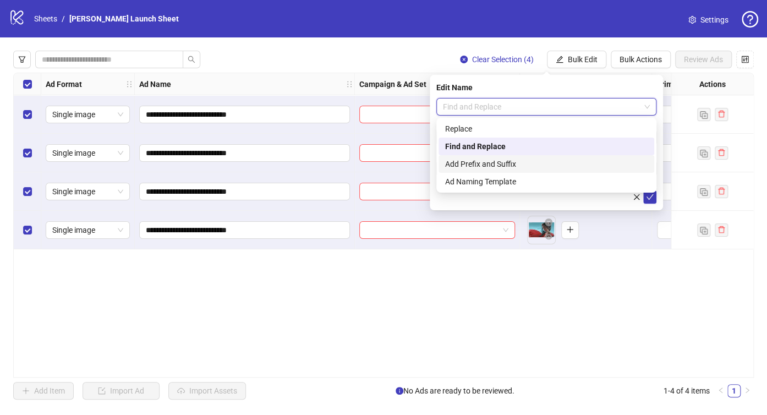
click at [502, 165] on div "Add Prefix and Suffix" at bounding box center [546, 164] width 203 height 12
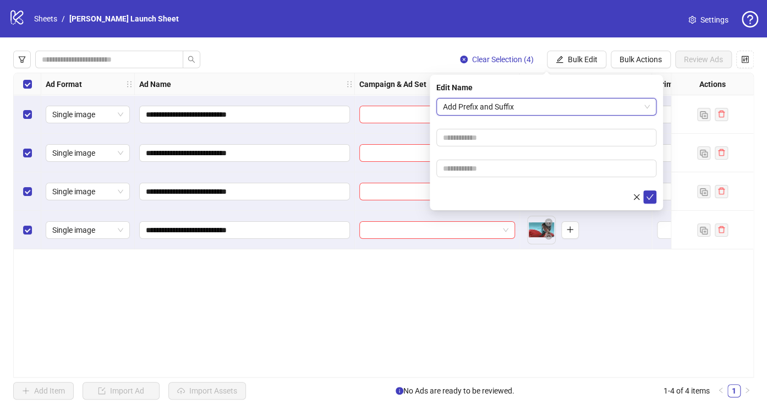
click at [617, 109] on span "Add Prefix and Suffix" at bounding box center [546, 107] width 207 height 17
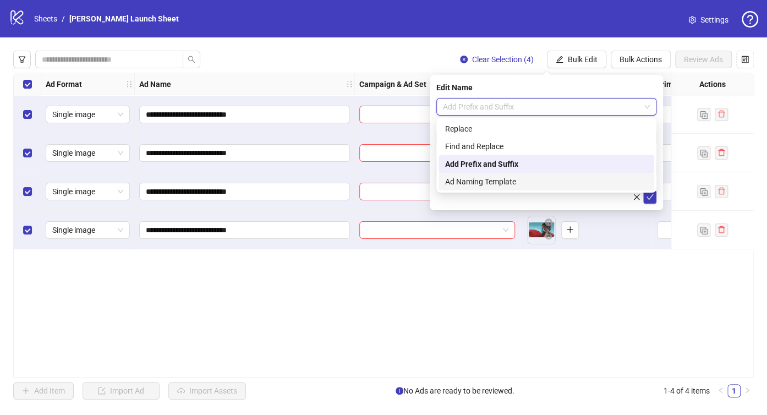
click at [521, 178] on div "Ad Naming Template" at bounding box center [546, 182] width 203 height 12
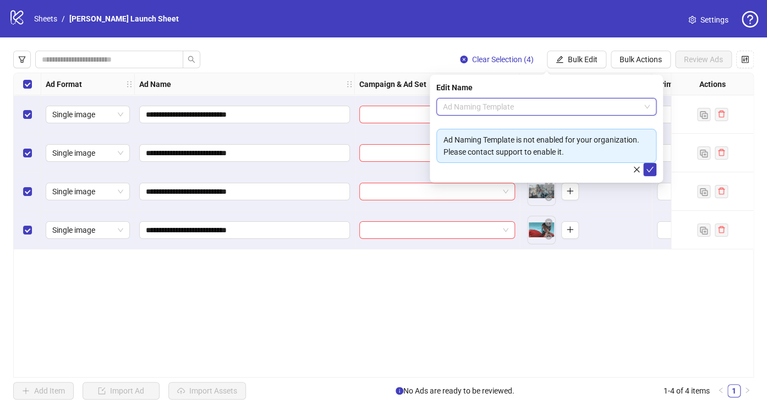
click at [599, 105] on span "Ad Naming Template" at bounding box center [546, 107] width 207 height 17
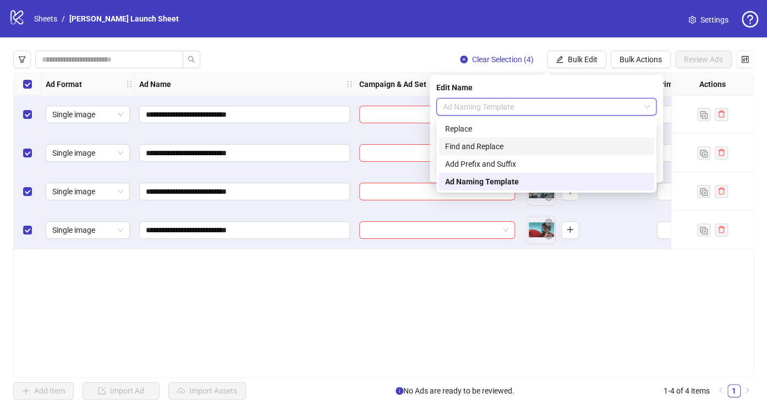
click at [531, 140] on div "Find and Replace" at bounding box center [546, 146] width 203 height 12
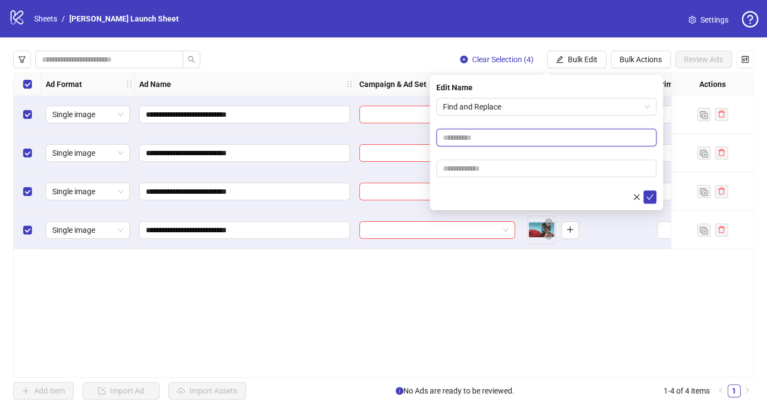
click at [513, 144] on input "text" at bounding box center [547, 138] width 220 height 18
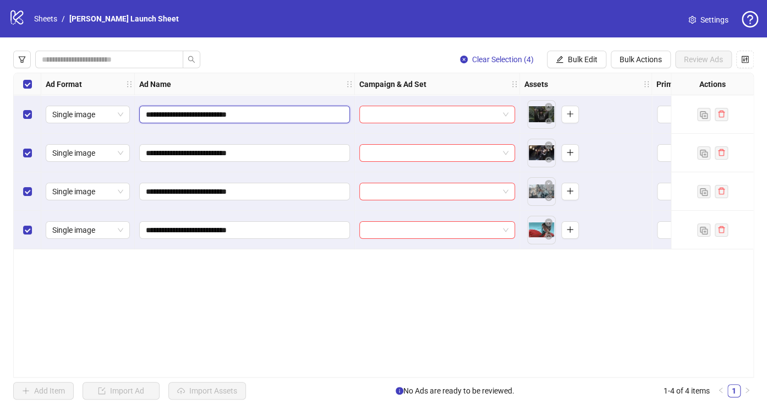
drag, startPoint x: 205, startPoint y: 113, endPoint x: 171, endPoint y: 118, distance: 34.0
click at [171, 118] on input "**********" at bounding box center [243, 114] width 195 height 12
click at [588, 64] on button "Bulk Edit" at bounding box center [576, 60] width 59 height 18
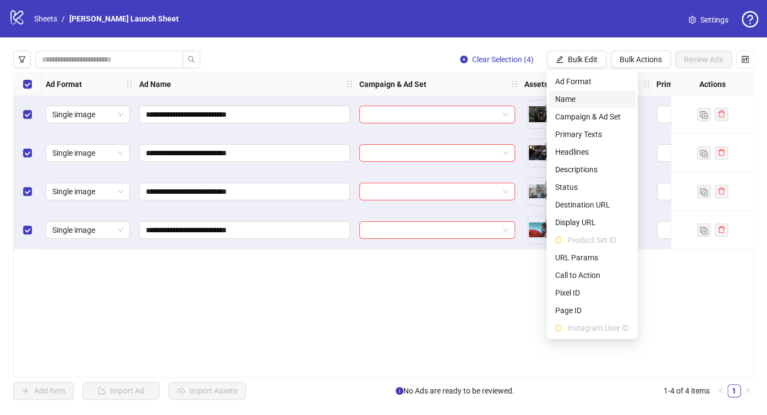
click at [576, 96] on span "Name" at bounding box center [592, 99] width 74 height 12
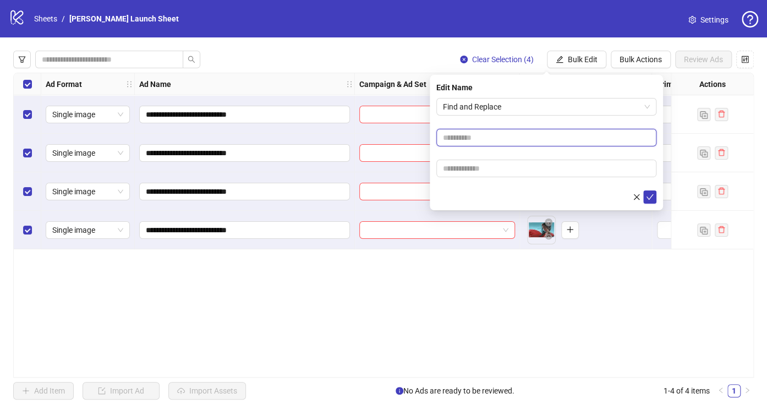
click at [527, 133] on input "text" at bounding box center [547, 138] width 220 height 18
paste input "*********"
type input "*********"
click at [487, 170] on input "text" at bounding box center [547, 169] width 220 height 18
type input "**"
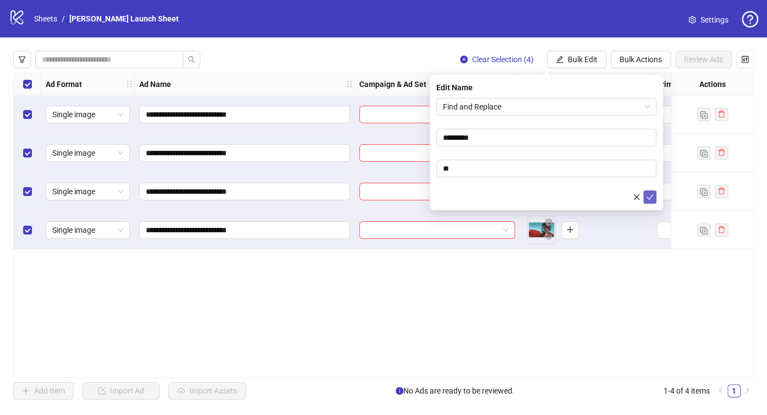
click at [646, 194] on icon "check" at bounding box center [650, 197] width 8 height 8
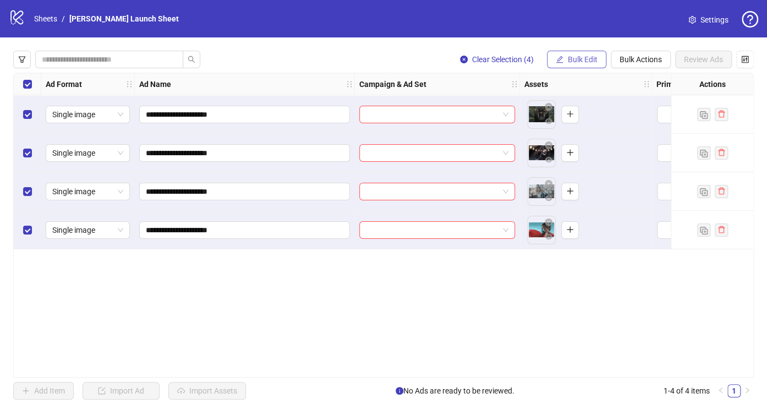
click at [592, 63] on span "Bulk Edit" at bounding box center [583, 59] width 30 height 9
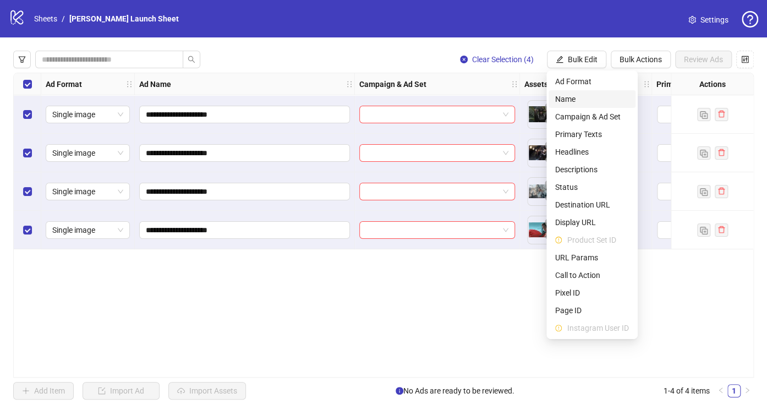
click at [581, 102] on span "Name" at bounding box center [592, 99] width 74 height 12
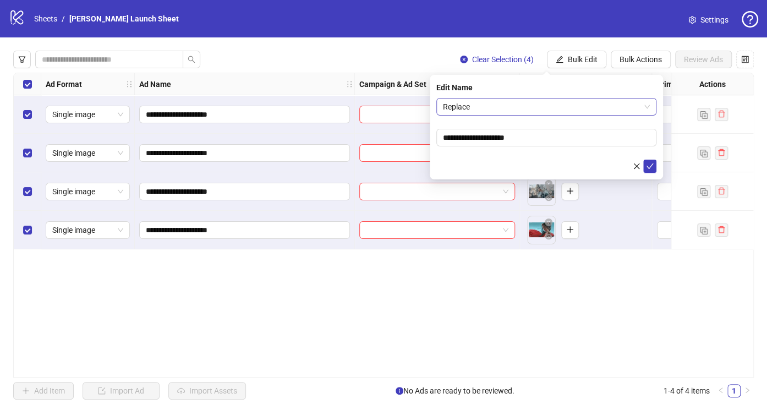
click at [544, 110] on span "Replace" at bounding box center [546, 107] width 207 height 17
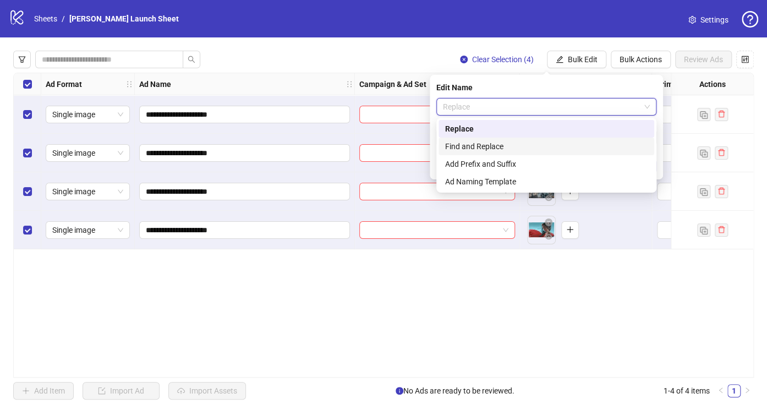
click at [509, 146] on div "Find and Replace" at bounding box center [546, 146] width 203 height 12
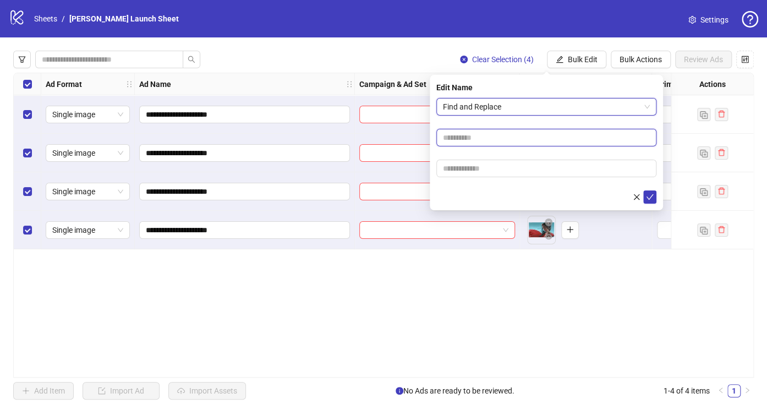
click at [486, 140] on input "text" at bounding box center [547, 138] width 220 height 18
click at [466, 134] on input "text" at bounding box center [547, 138] width 220 height 18
type input "**"
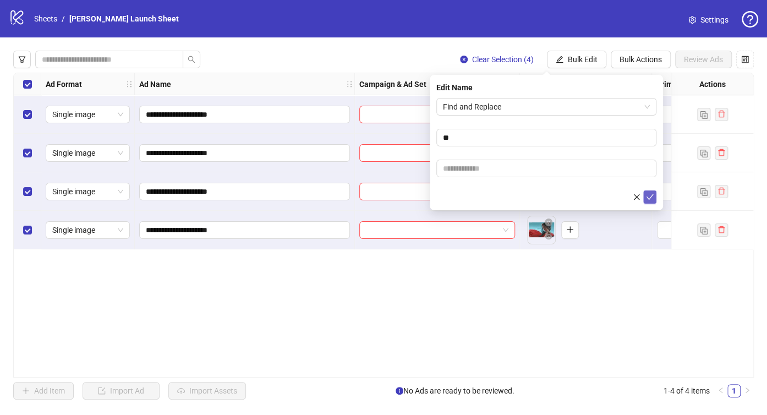
click at [652, 195] on icon "check" at bounding box center [650, 197] width 8 height 8
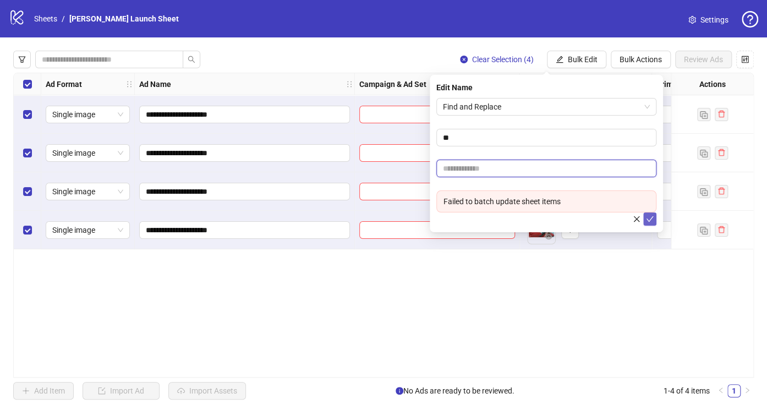
click at [531, 170] on input "text" at bounding box center [547, 169] width 220 height 18
click at [637, 216] on icon "close" at bounding box center [637, 219] width 8 height 8
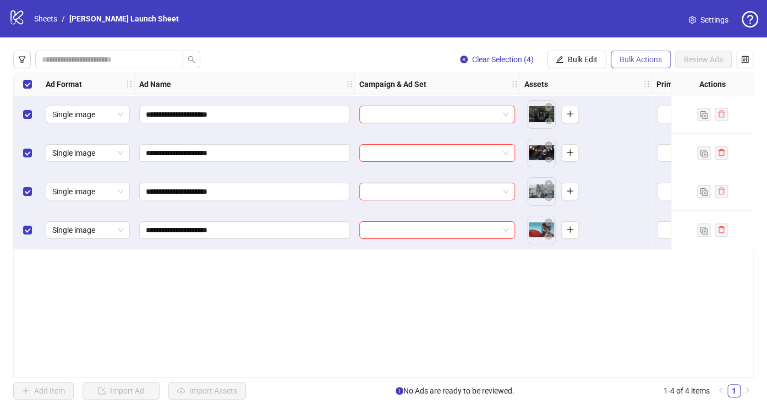
click at [630, 59] on span "Bulk Actions" at bounding box center [641, 59] width 42 height 9
click at [588, 56] on span "Bulk Edit" at bounding box center [583, 59] width 30 height 9
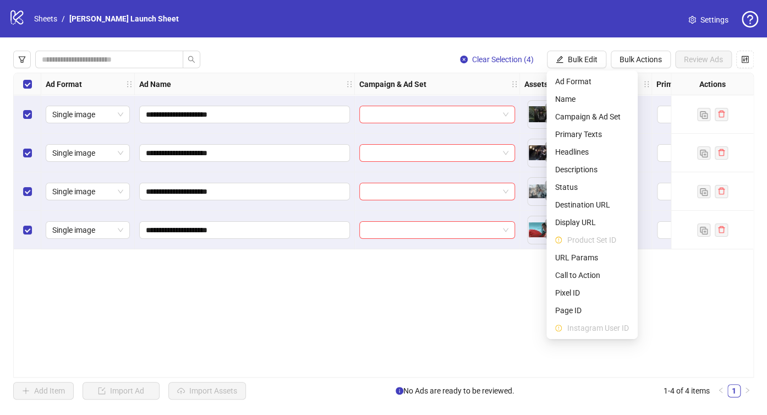
click at [494, 290] on div "**********" at bounding box center [383, 225] width 741 height 305
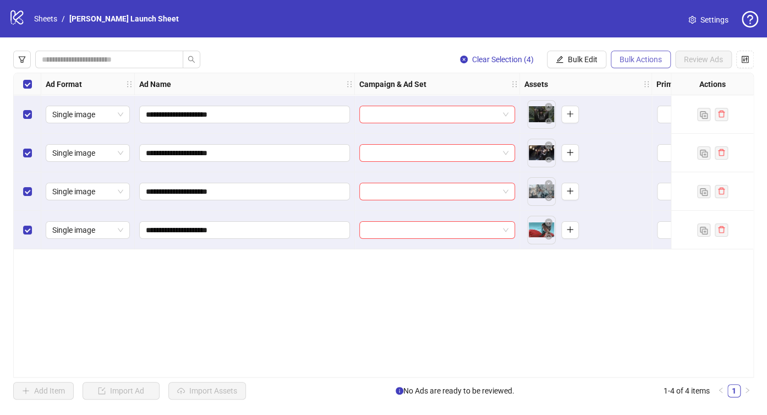
click at [620, 61] on span "Bulk Actions" at bounding box center [641, 59] width 42 height 9
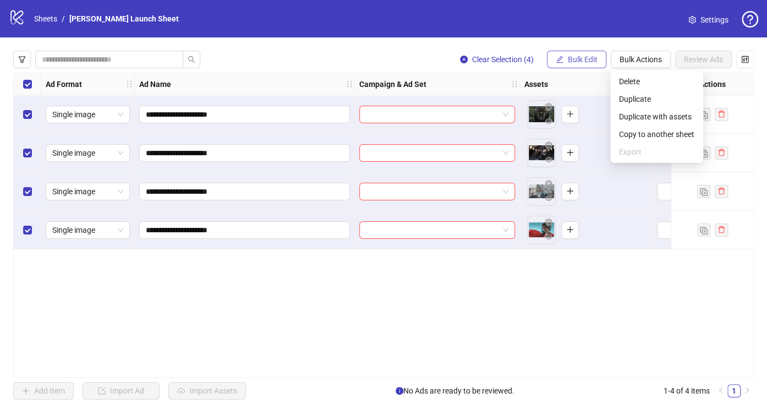
click at [593, 64] on button "Bulk Edit" at bounding box center [576, 60] width 59 height 18
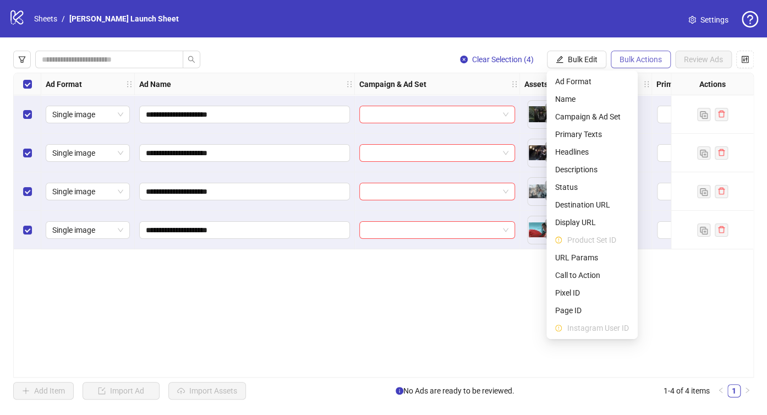
click at [631, 56] on span "Bulk Actions" at bounding box center [641, 59] width 42 height 9
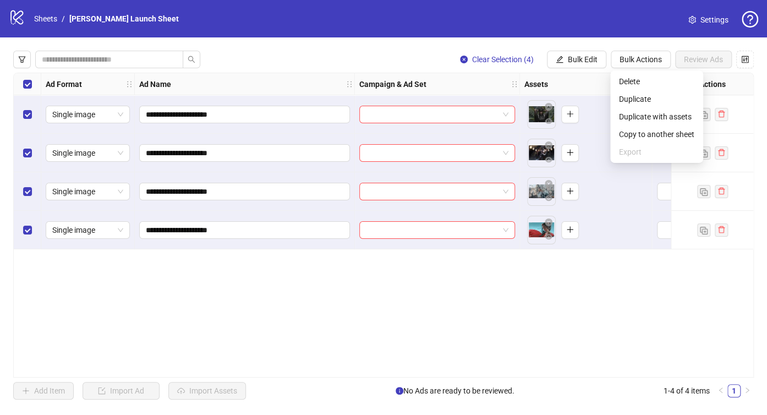
click at [504, 341] on div "**********" at bounding box center [383, 225] width 741 height 305
